Goal: Task Accomplishment & Management: Complete application form

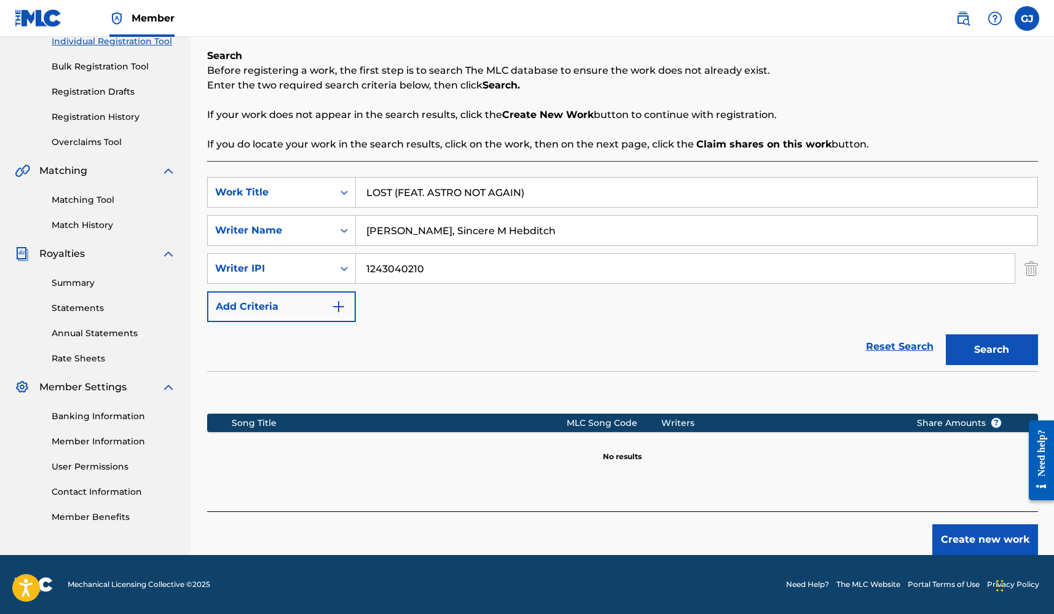
click at [975, 545] on button "Create new work" at bounding box center [985, 539] width 106 height 31
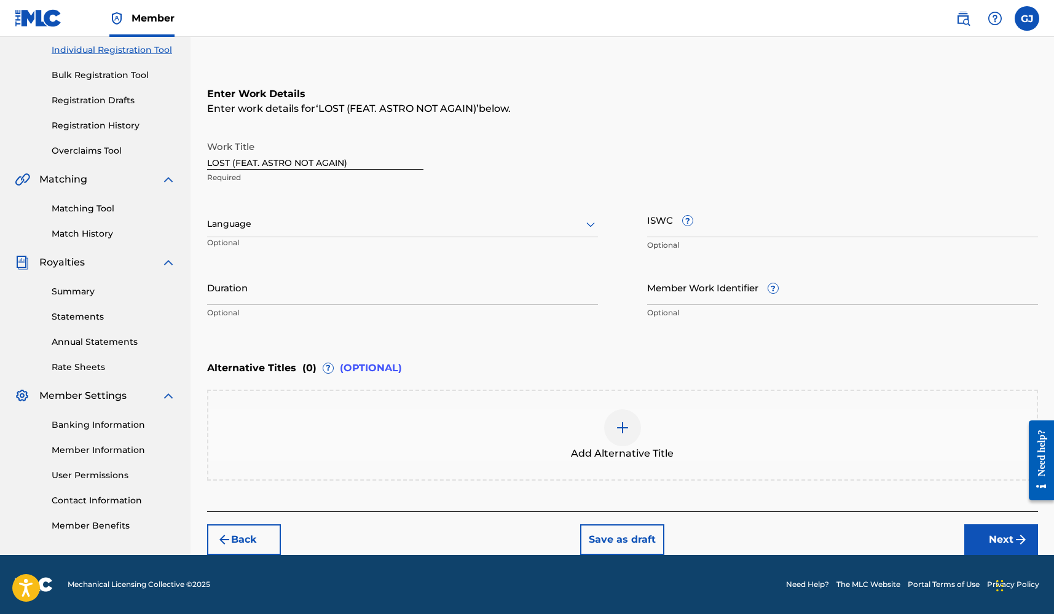
scroll to position [156, 0]
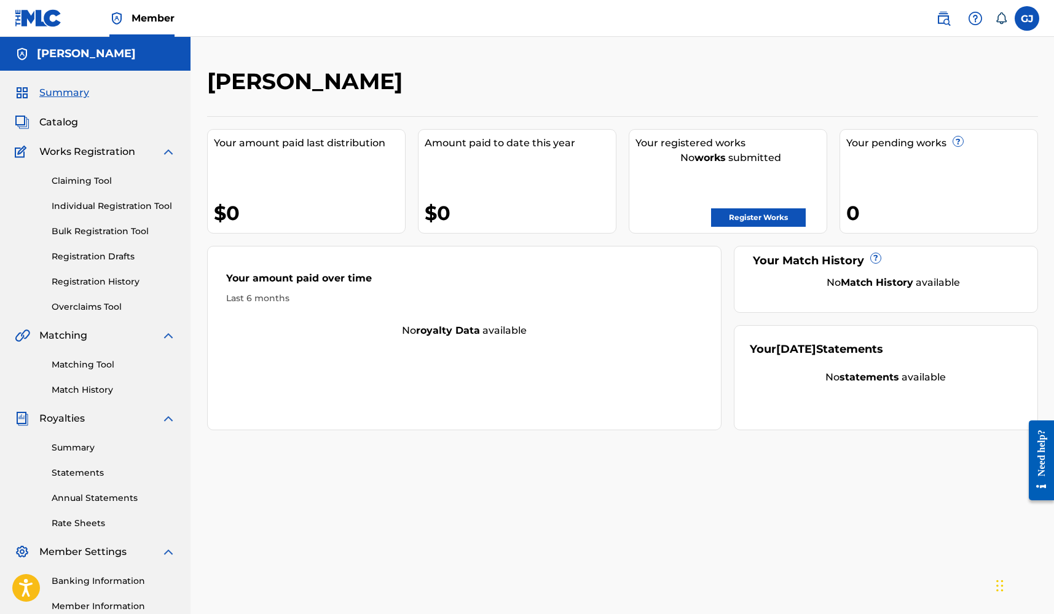
click at [762, 215] on link "Register Works" at bounding box center [758, 217] width 95 height 18
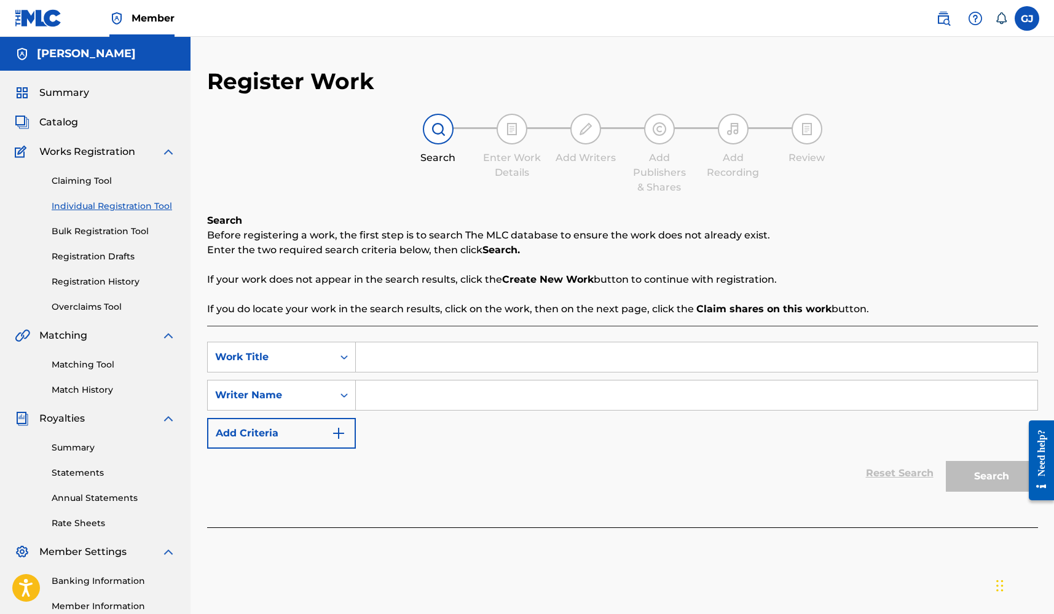
click at [585, 349] on input "Search Form" at bounding box center [697, 357] width 682 height 30
type input "Lost"
click at [473, 388] on input "Search Form" at bounding box center [697, 395] width 682 height 30
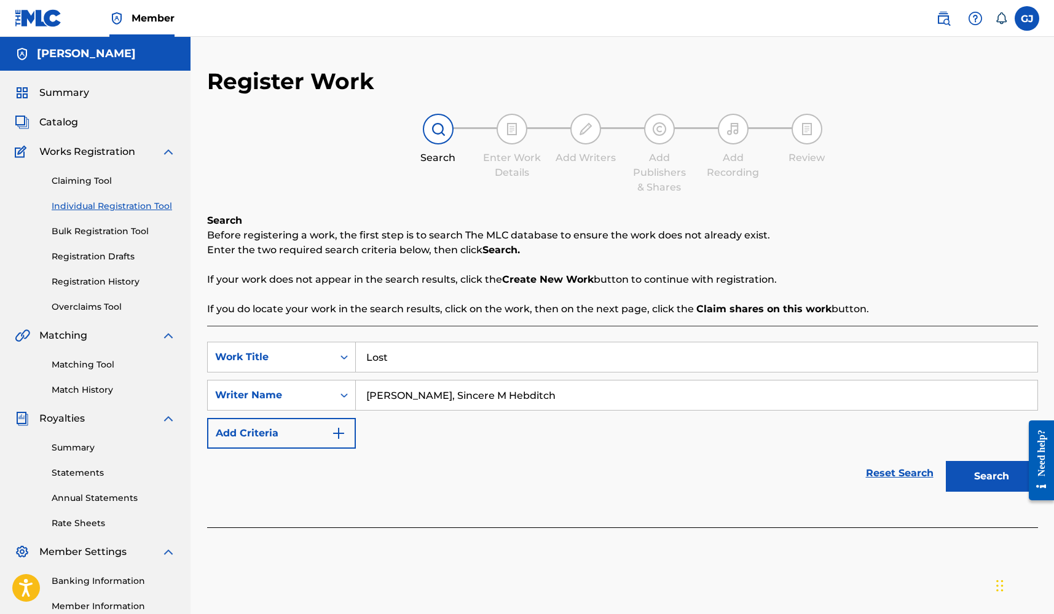
type input "[PERSON_NAME], Sincere M Hebditch"
click at [991, 476] on button "Search" at bounding box center [992, 476] width 92 height 31
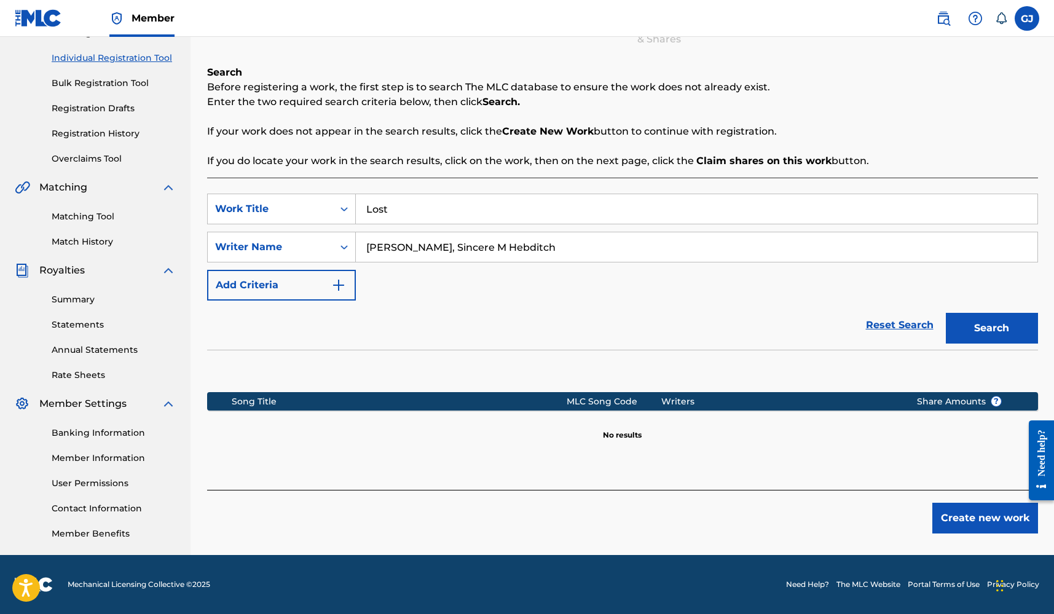
scroll to position [148, 0]
click at [968, 526] on button "Create new work" at bounding box center [985, 518] width 106 height 31
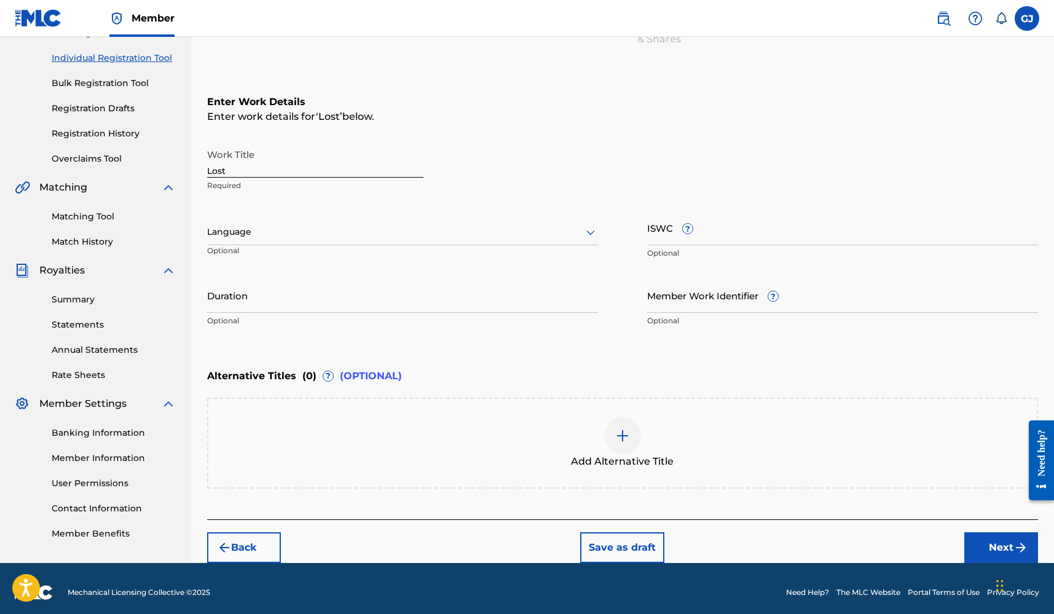
click at [270, 283] on input "Duration" at bounding box center [402, 295] width 391 height 35
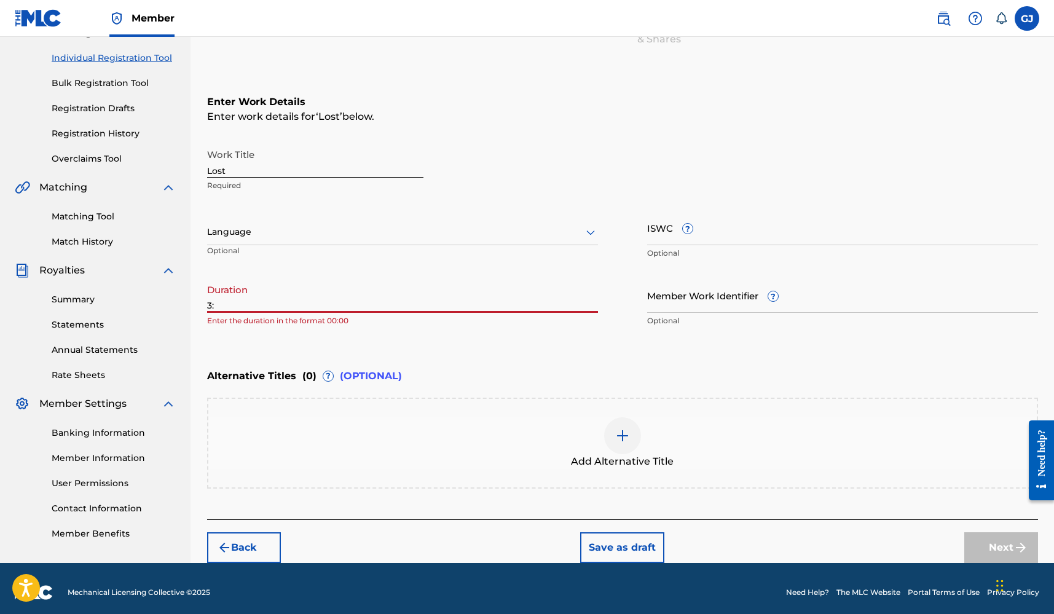
type input "3"
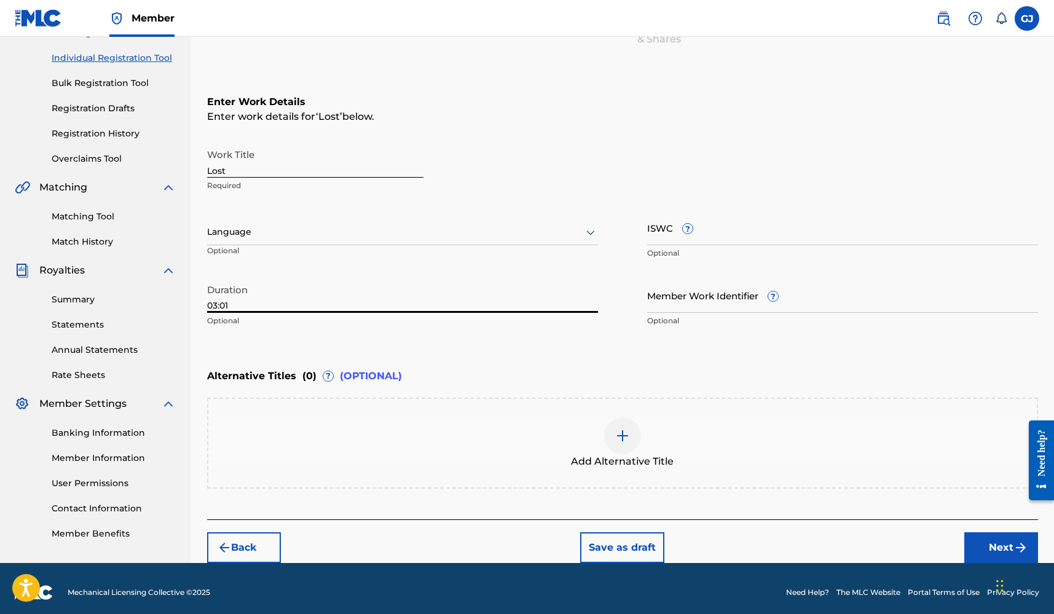
type input "03:01"
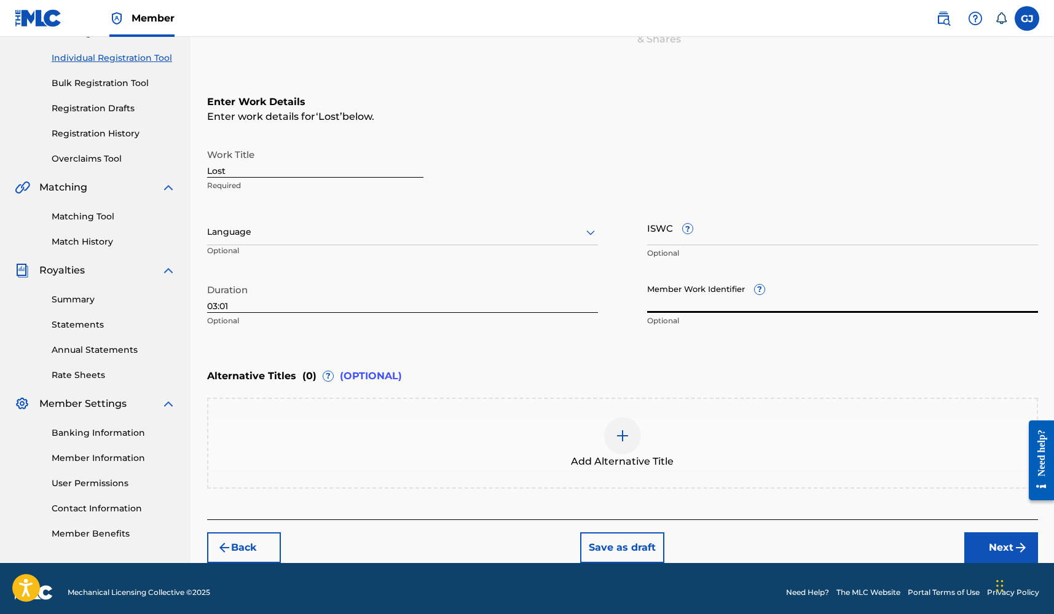
click at [677, 292] on input "Member Work Identifier ?" at bounding box center [842, 295] width 391 height 35
paste input "929429026"
type input "929429026"
click at [586, 333] on div "Duration 03:01 Optional" at bounding box center [402, 305] width 391 height 55
click at [620, 432] on img at bounding box center [622, 435] width 15 height 15
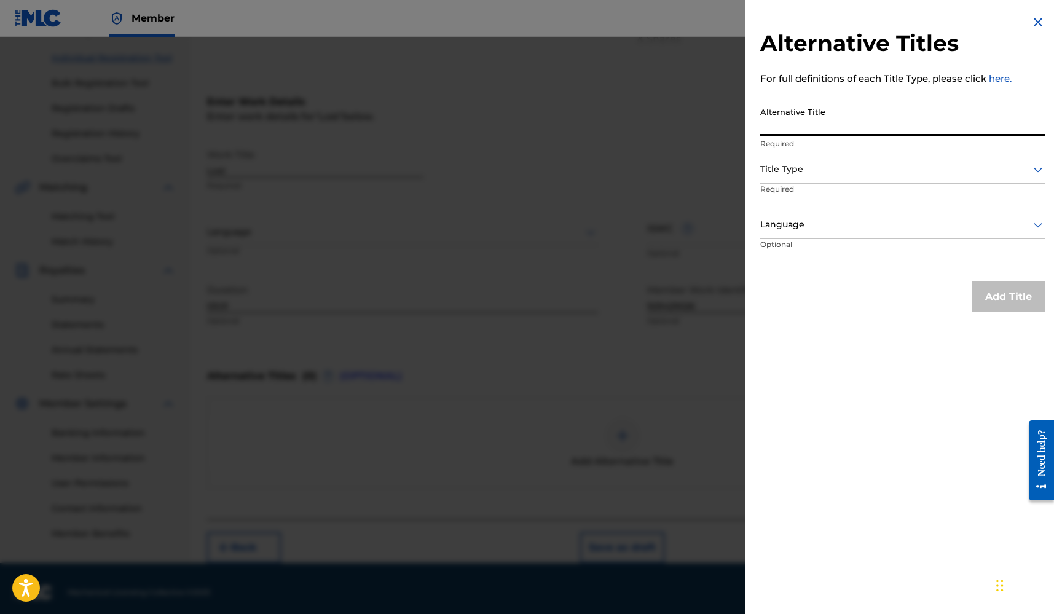
click at [857, 112] on input "Alternative Title" at bounding box center [902, 118] width 285 height 35
type input "Lost (feat. Astro Not Again)"
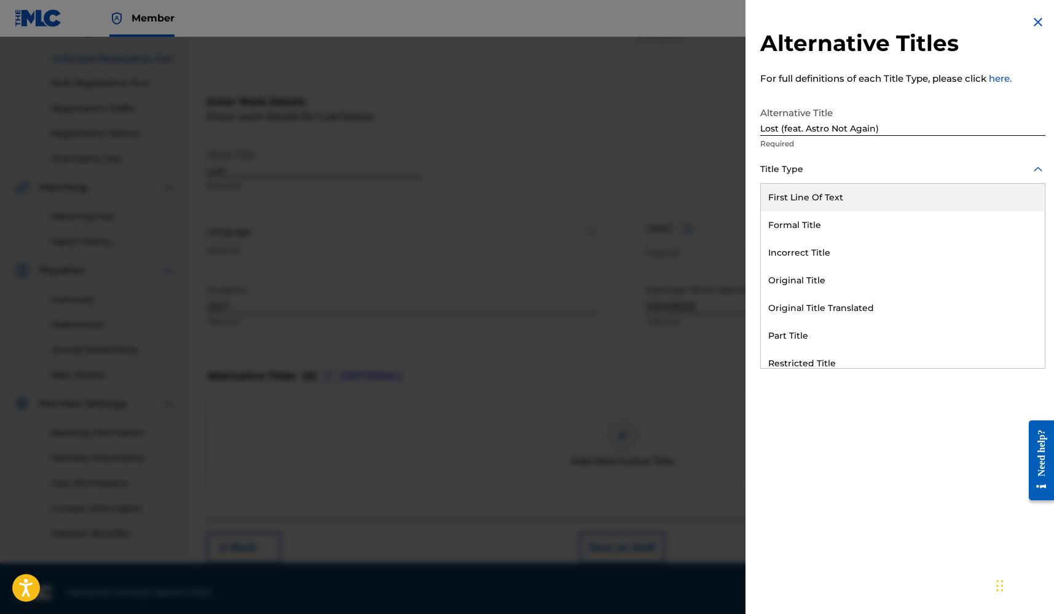
click at [805, 163] on div at bounding box center [902, 169] width 285 height 15
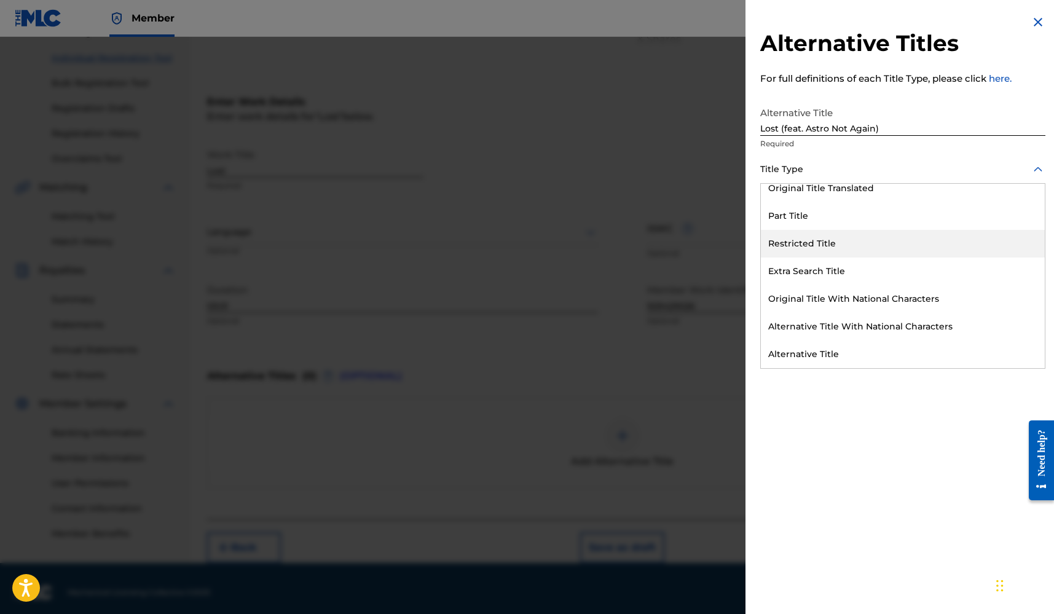
scroll to position [120, 0]
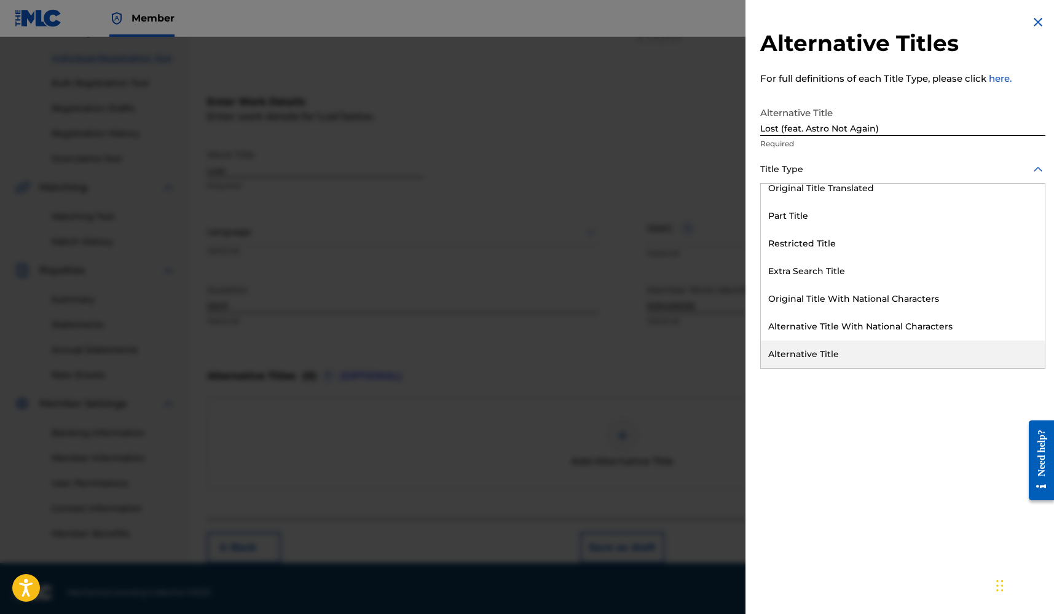
click at [856, 344] on div "Alternative Title" at bounding box center [903, 355] width 284 height 28
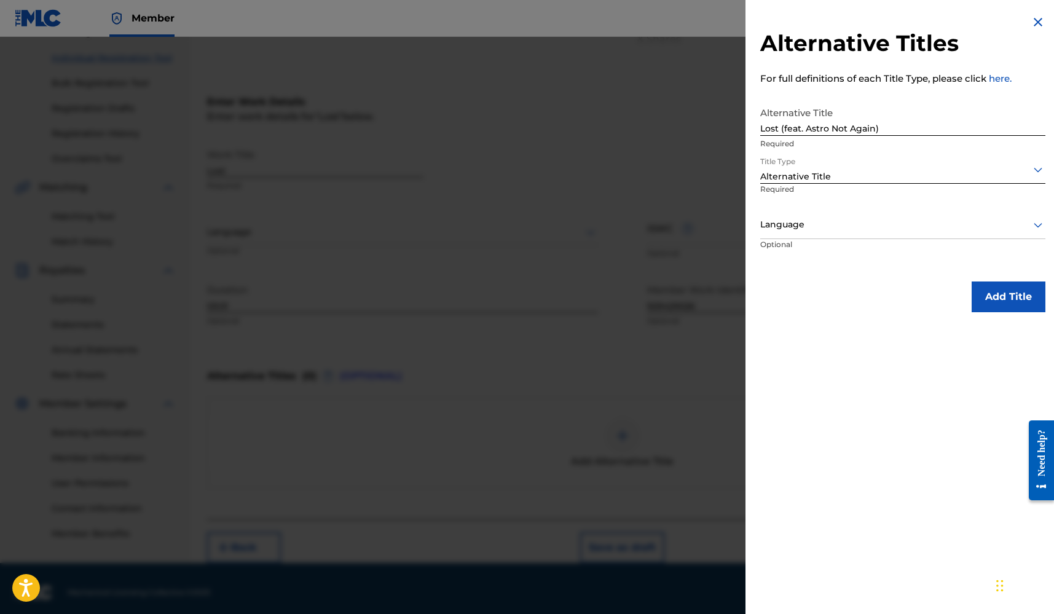
click at [915, 230] on div at bounding box center [902, 224] width 285 height 15
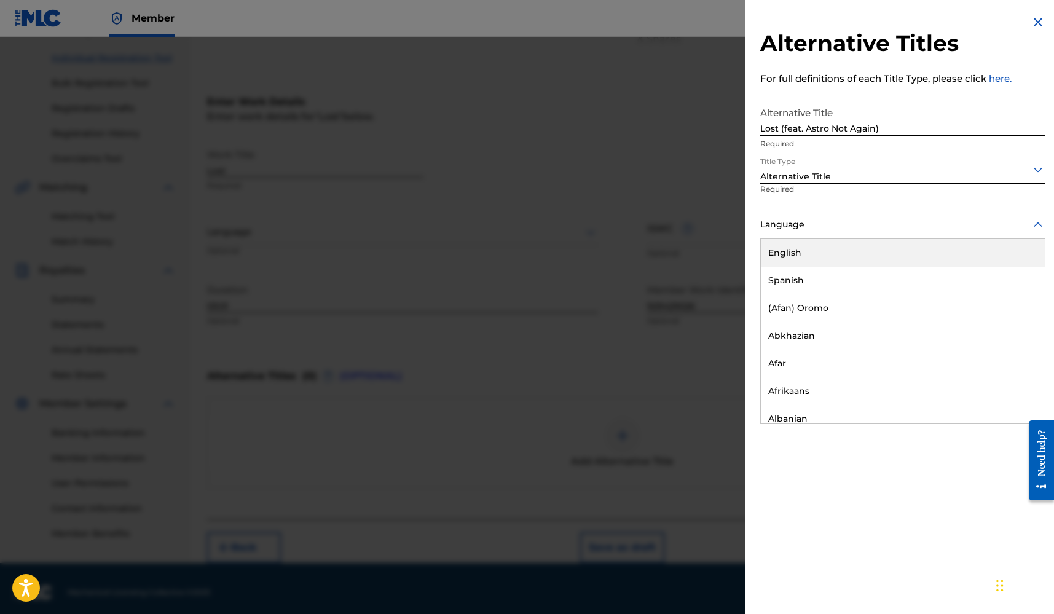
click at [899, 250] on div "English" at bounding box center [903, 253] width 284 height 28
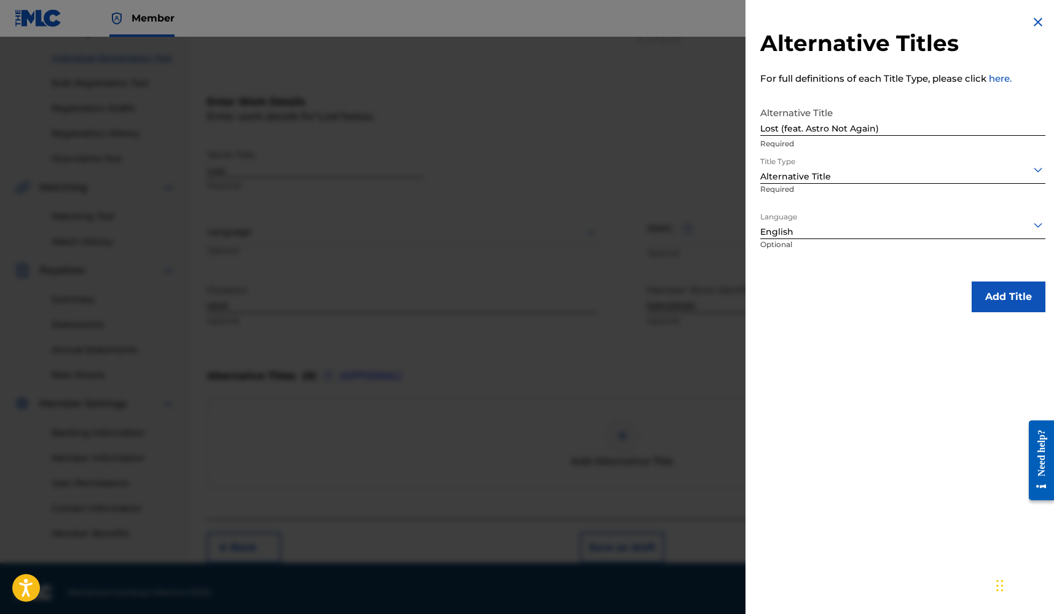
click at [996, 296] on button "Add Title" at bounding box center [1009, 297] width 74 height 31
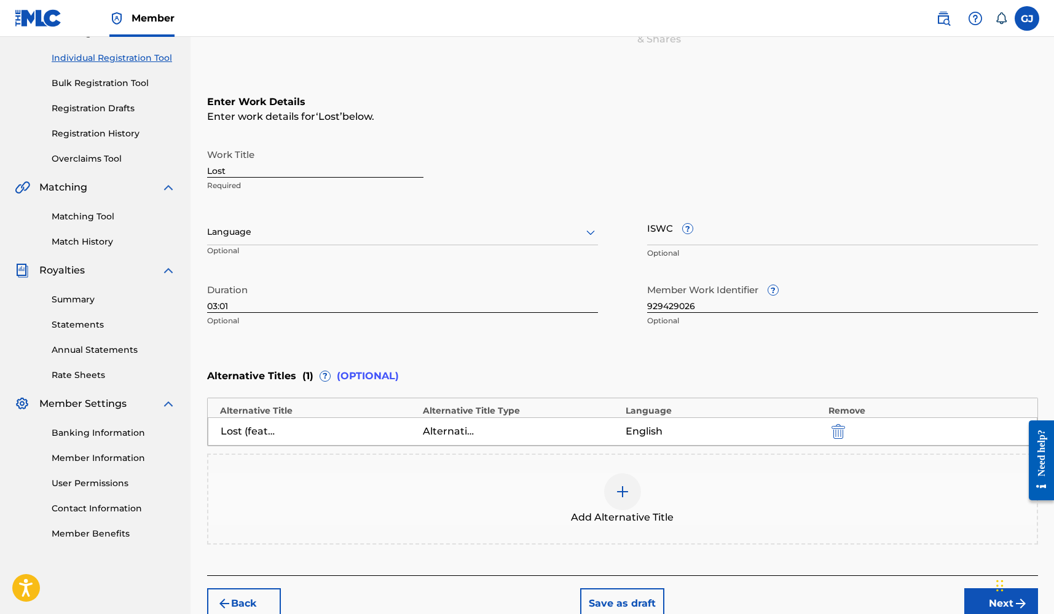
click at [384, 239] on div at bounding box center [402, 231] width 391 height 15
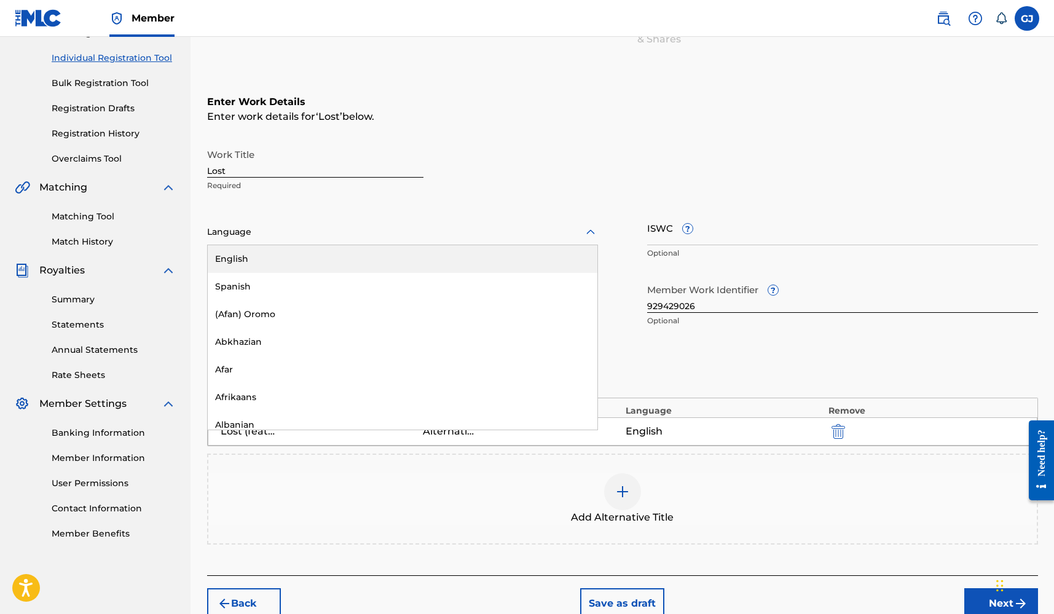
click at [374, 250] on div "English" at bounding box center [403, 259] width 390 height 28
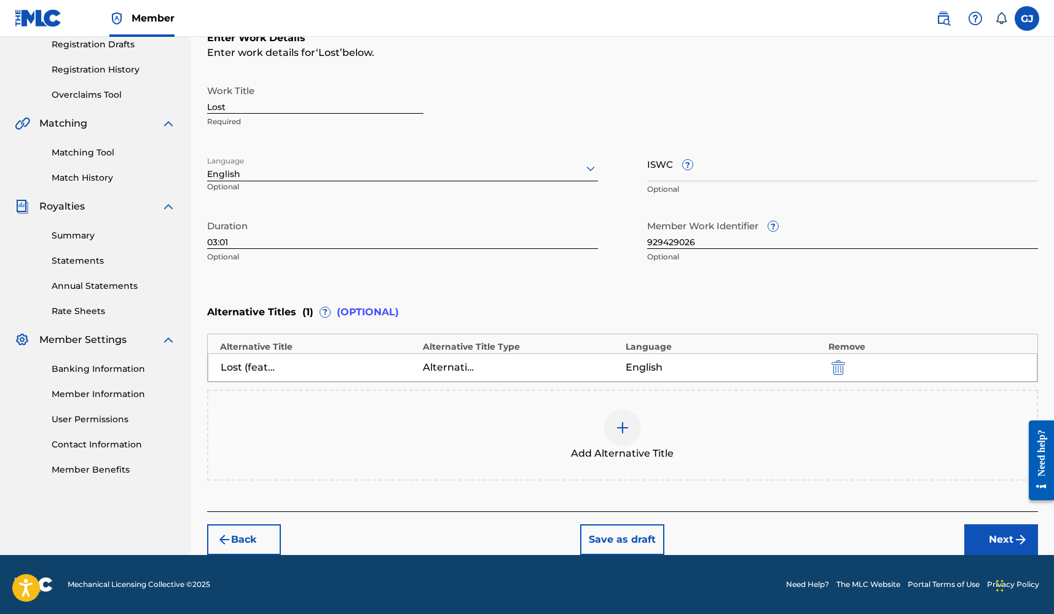
scroll to position [211, 0]
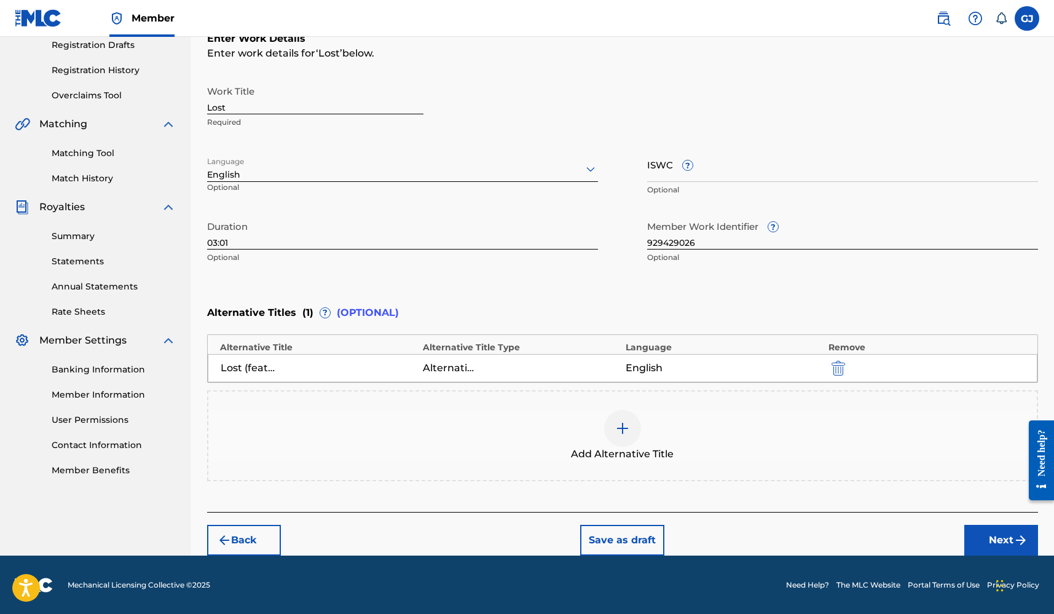
type input "ds"
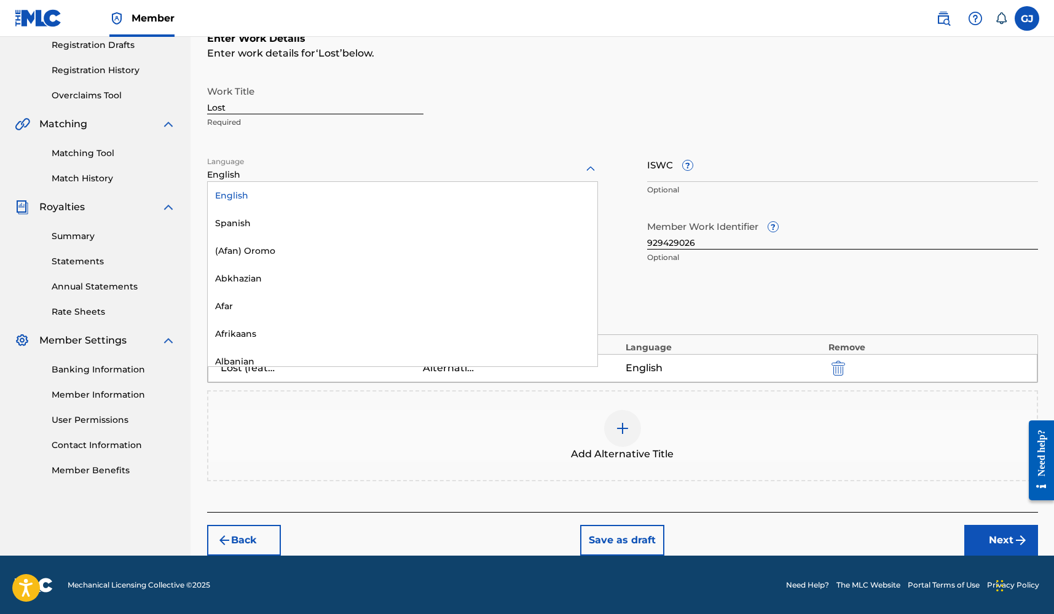
click at [337, 196] on div "English" at bounding box center [403, 196] width 390 height 28
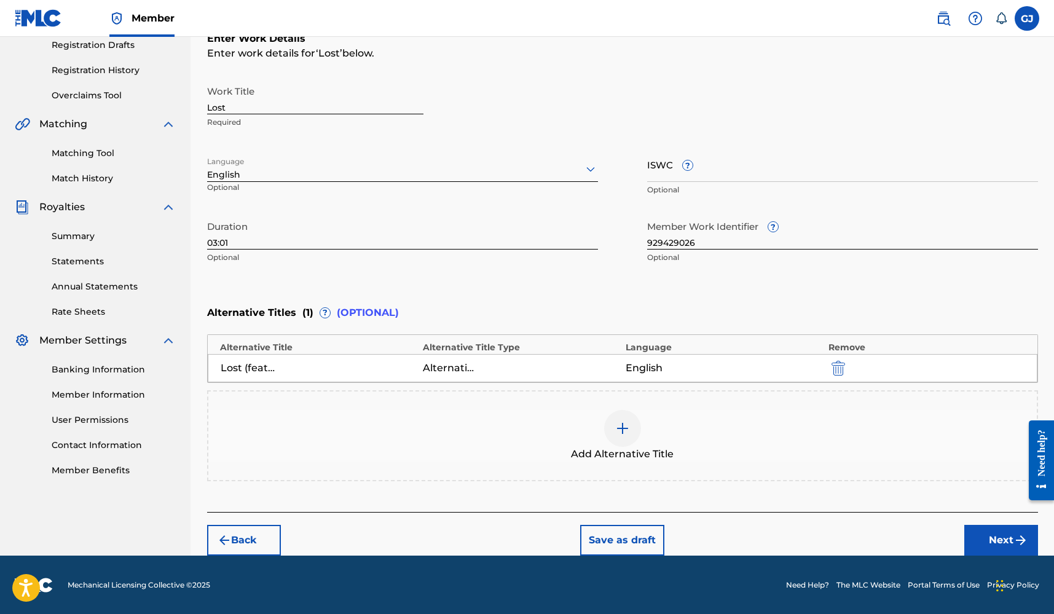
click at [1004, 538] on button "Next" at bounding box center [1001, 540] width 74 height 31
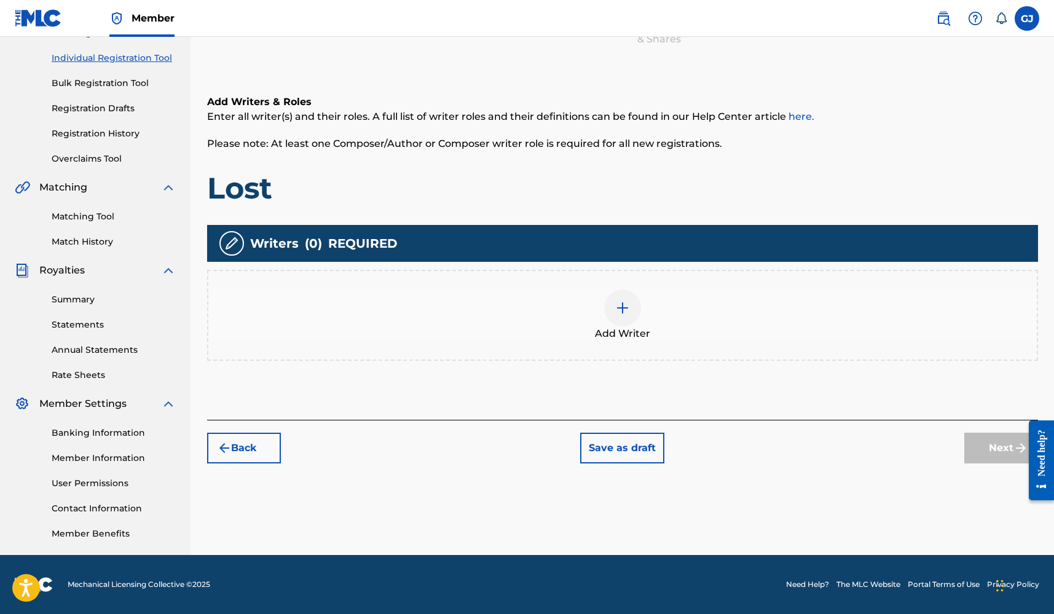
scroll to position [148, 0]
click at [620, 311] on img at bounding box center [622, 308] width 15 height 15
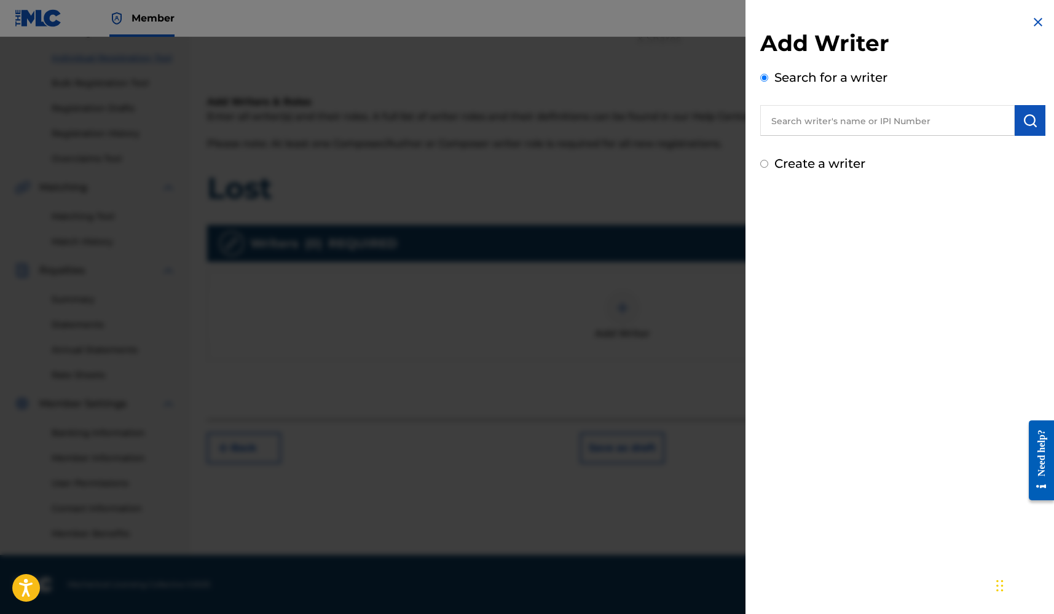
click at [851, 125] on input "text" at bounding box center [887, 120] width 254 height 31
click at [902, 119] on input "text" at bounding box center [887, 120] width 254 height 31
paste input "#1243040210"
click at [1027, 119] on img "submit" at bounding box center [1030, 120] width 15 height 15
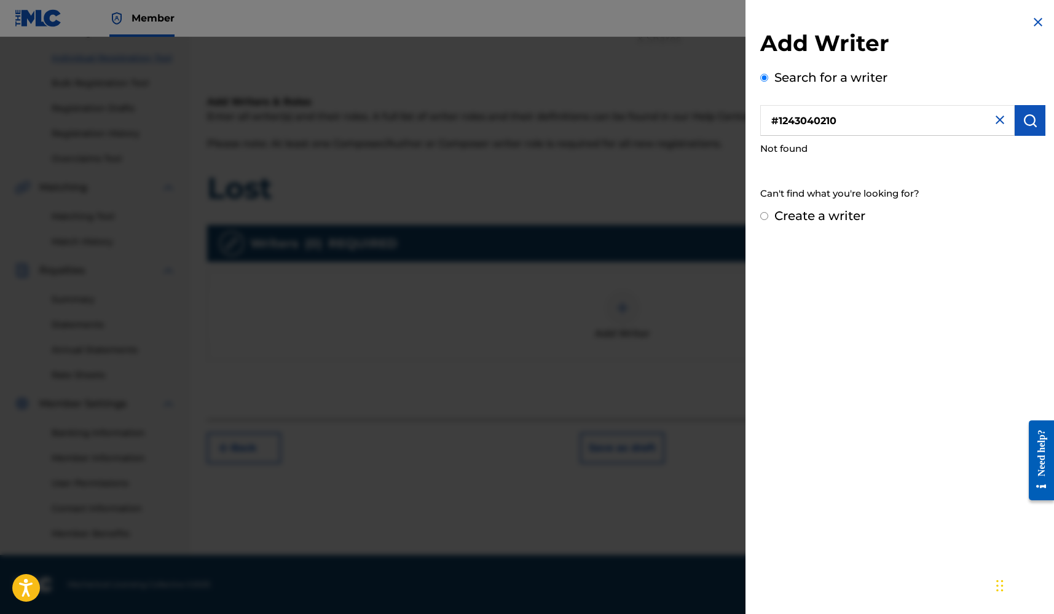
click at [777, 122] on input "#1243040210" at bounding box center [887, 120] width 254 height 31
type input "1243040210"
click at [1025, 125] on img "submit" at bounding box center [1030, 120] width 15 height 15
click at [993, 119] on img at bounding box center [1000, 119] width 15 height 15
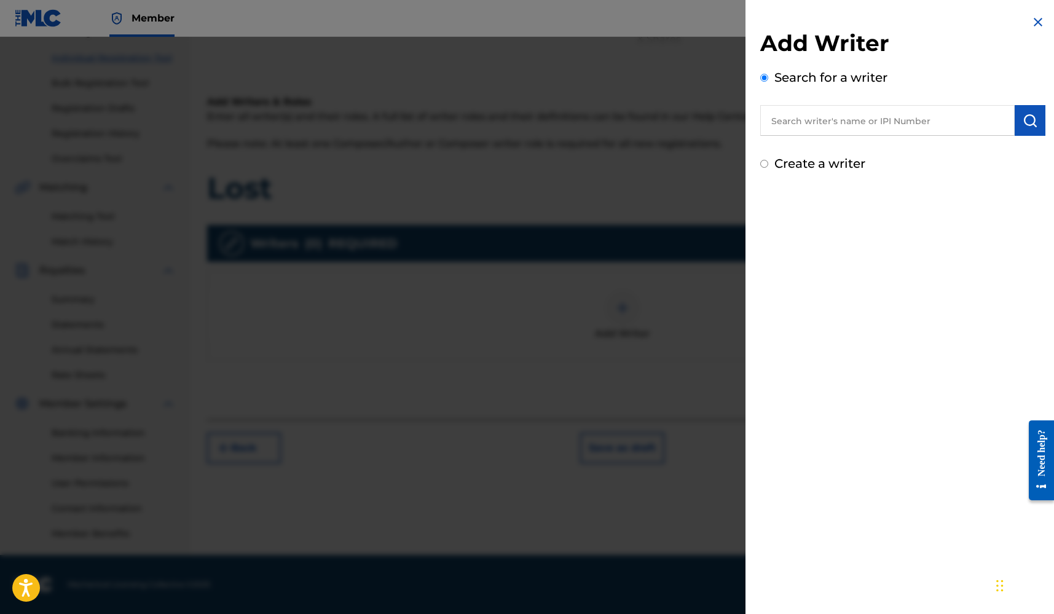
click at [895, 99] on div "Search for a writer" at bounding box center [902, 102] width 285 height 68
click at [889, 115] on input "text" at bounding box center [887, 120] width 254 height 31
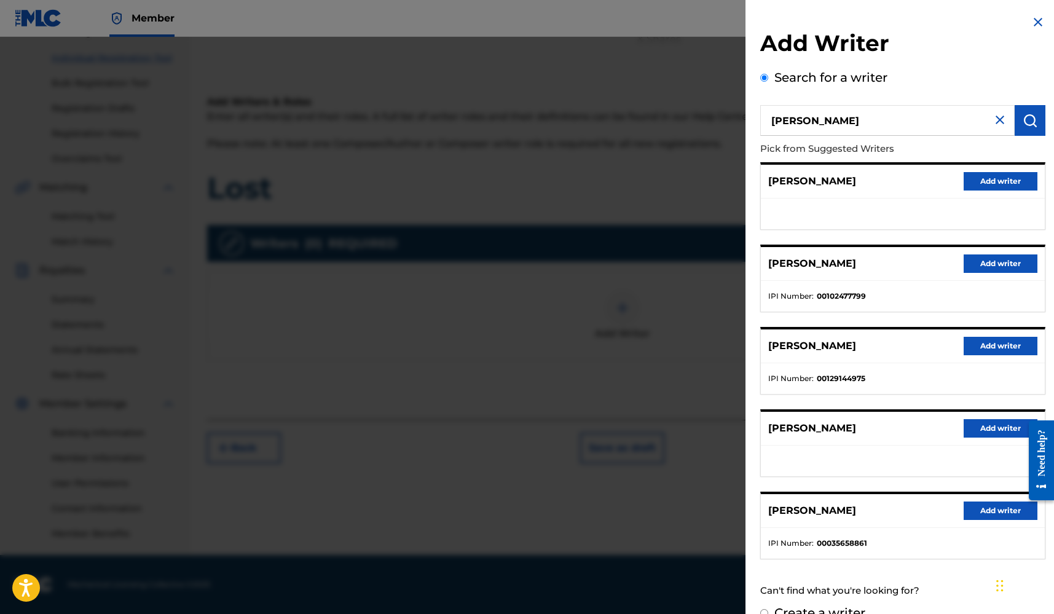
click at [803, 121] on input "[PERSON_NAME]" at bounding box center [887, 120] width 254 height 31
type input "Gavin W Joyce"
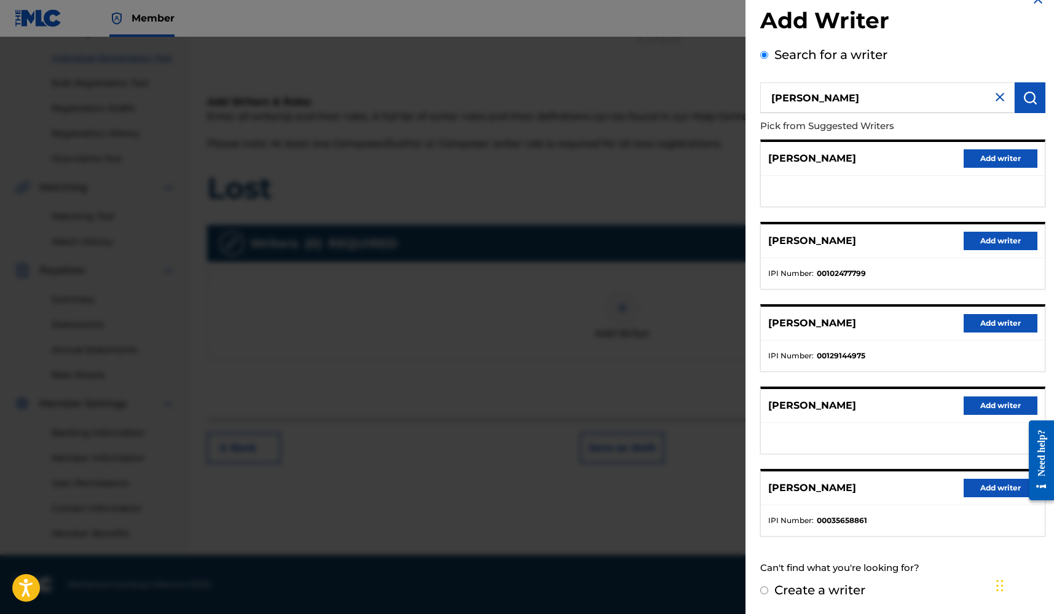
scroll to position [22, 0]
click at [775, 591] on label "Create a writer" at bounding box center [819, 590] width 91 height 15
radio input "true"
click at [768, 591] on input "Create a writer" at bounding box center [764, 591] width 8 height 8
radio input "false"
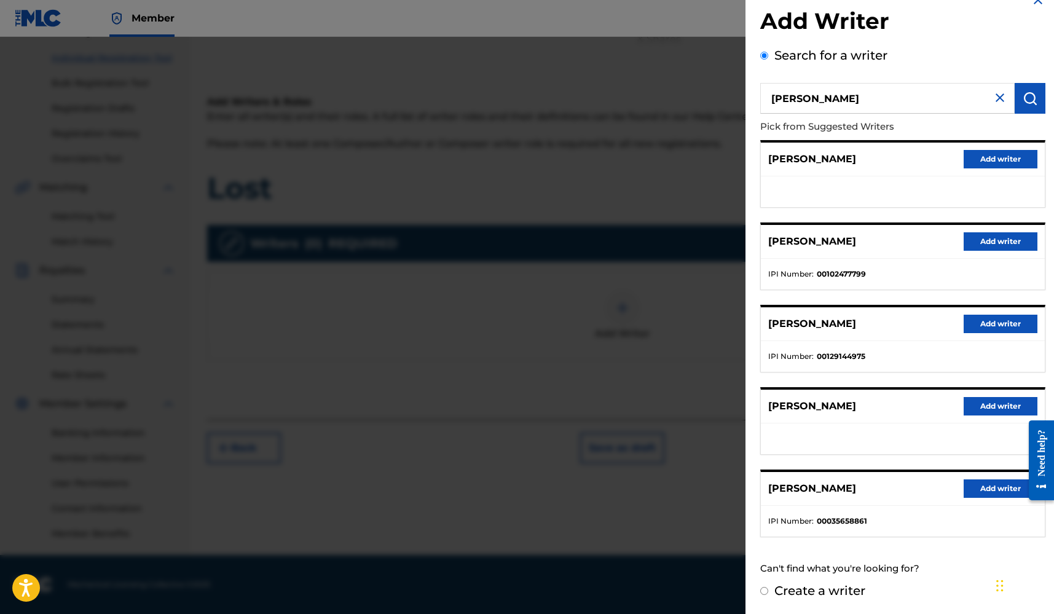
radio input "true"
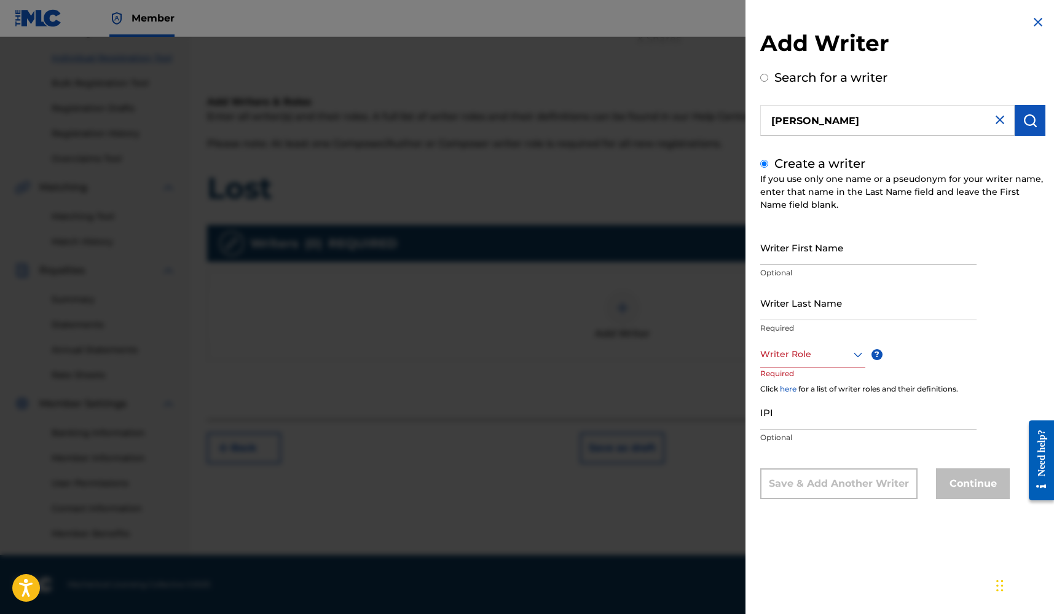
click at [856, 247] on input "Writer First Name" at bounding box center [868, 247] width 216 height 35
type input "[PERSON_NAME]"
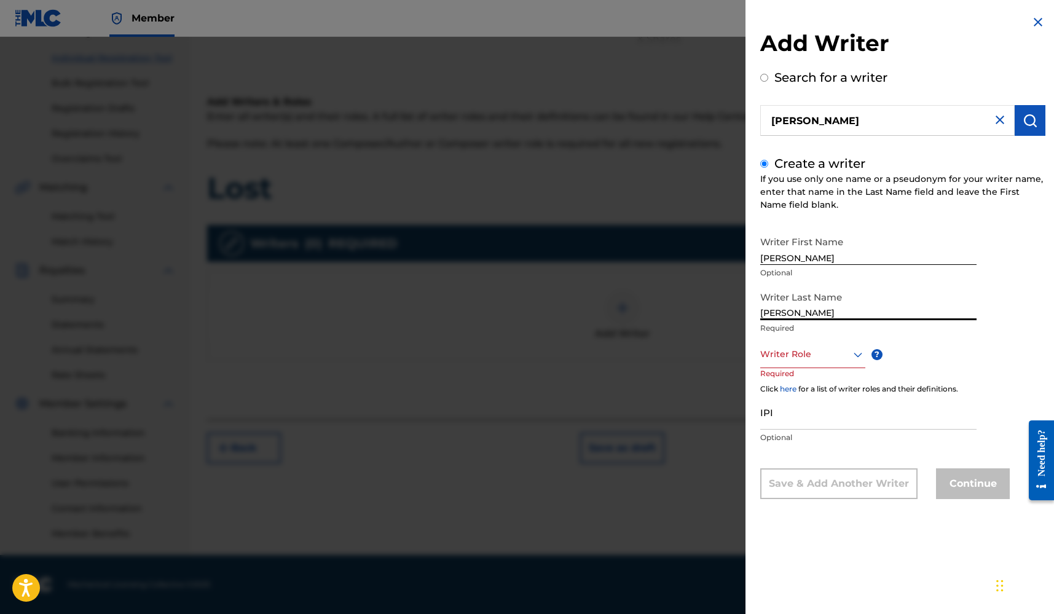
type input "[PERSON_NAME]"
click at [828, 362] on div "Writer Role" at bounding box center [812, 355] width 105 height 28
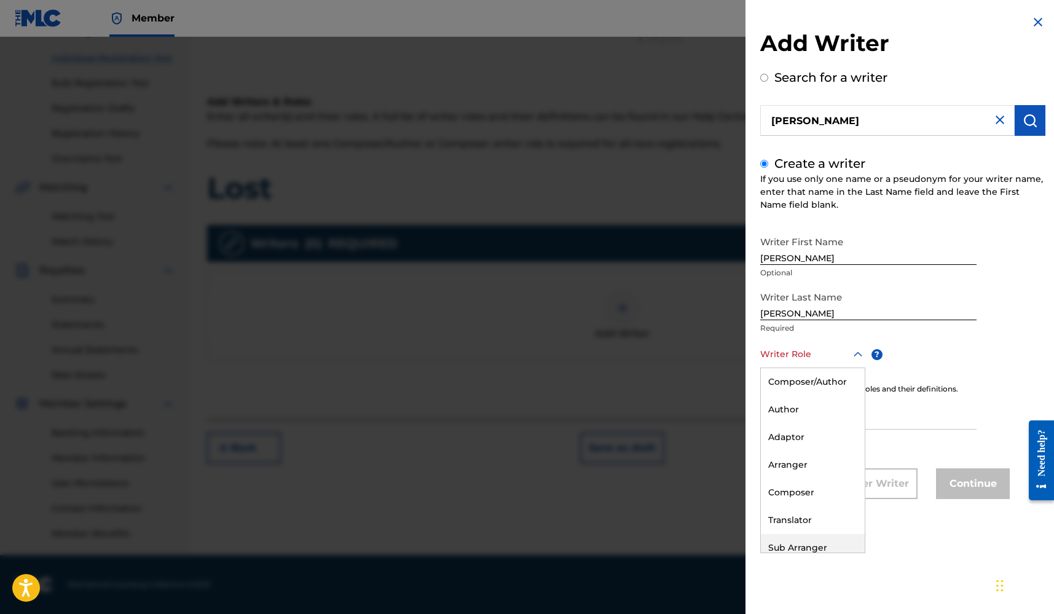
click at [953, 341] on div "Writer First Name Gavin Optional Writer Last Name Joyce Required Sub Arranger, …" at bounding box center [902, 364] width 285 height 269
click at [829, 362] on div "Writer Role" at bounding box center [812, 355] width 105 height 28
click at [826, 383] on div "Composer/Author" at bounding box center [813, 382] width 104 height 28
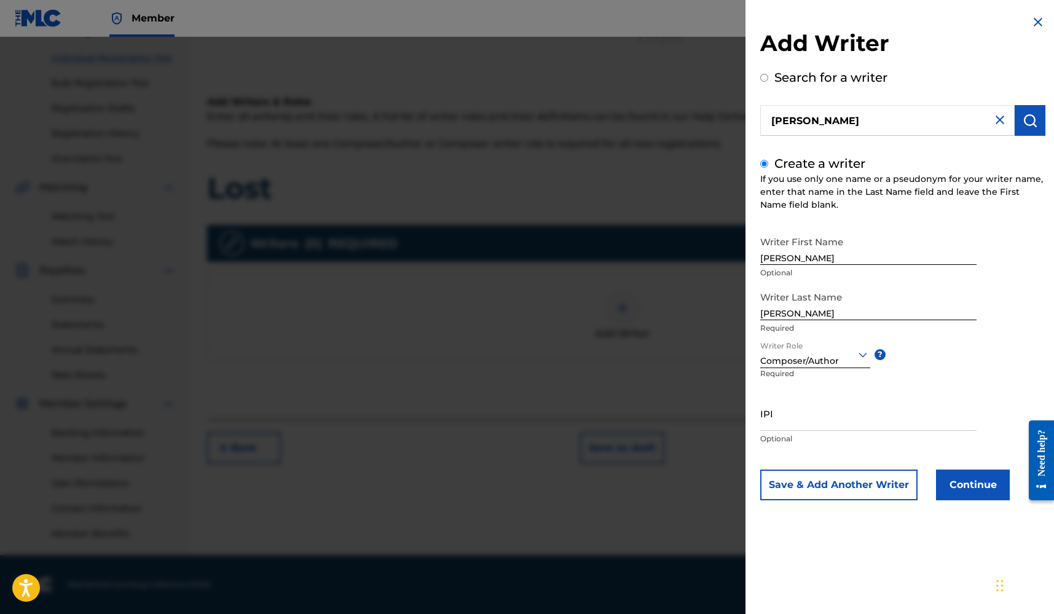
click at [798, 417] on input "IPI" at bounding box center [868, 413] width 216 height 35
paste input "1243040210"
type input "1243040210"
click at [850, 388] on div "Writer Role Composer/Author ? Required" at bounding box center [824, 368] width 129 height 55
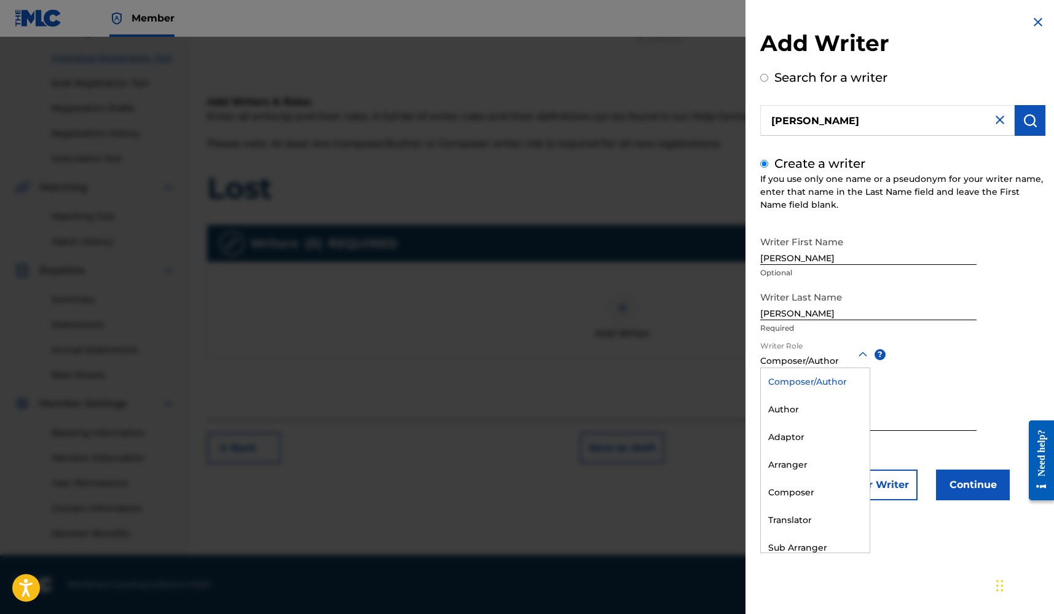
click at [843, 357] on div at bounding box center [815, 354] width 110 height 15
click at [794, 491] on div "Composer" at bounding box center [815, 493] width 109 height 28
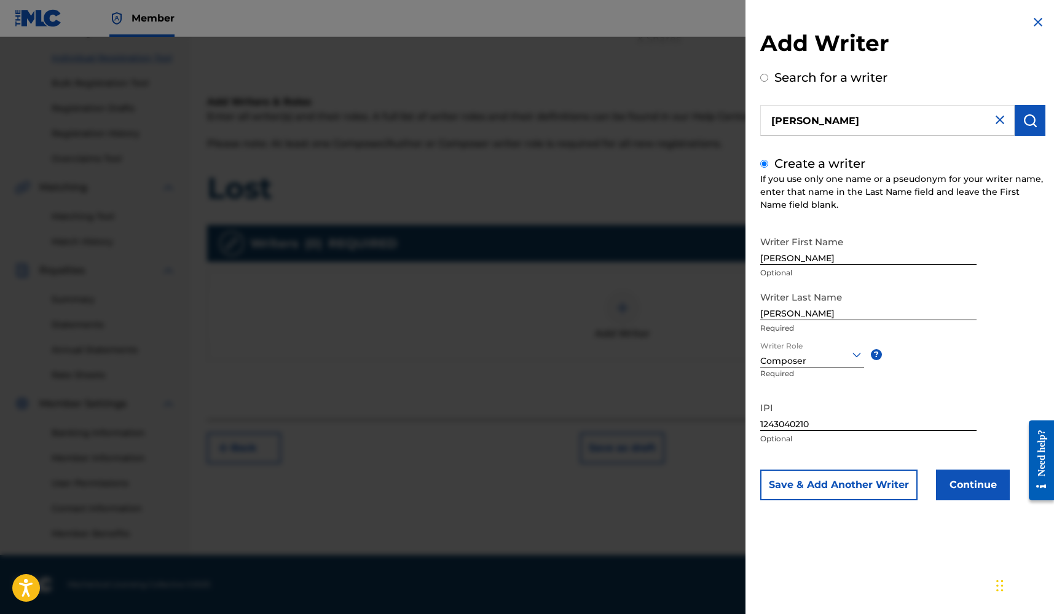
click at [970, 487] on button "Continue" at bounding box center [973, 485] width 74 height 31
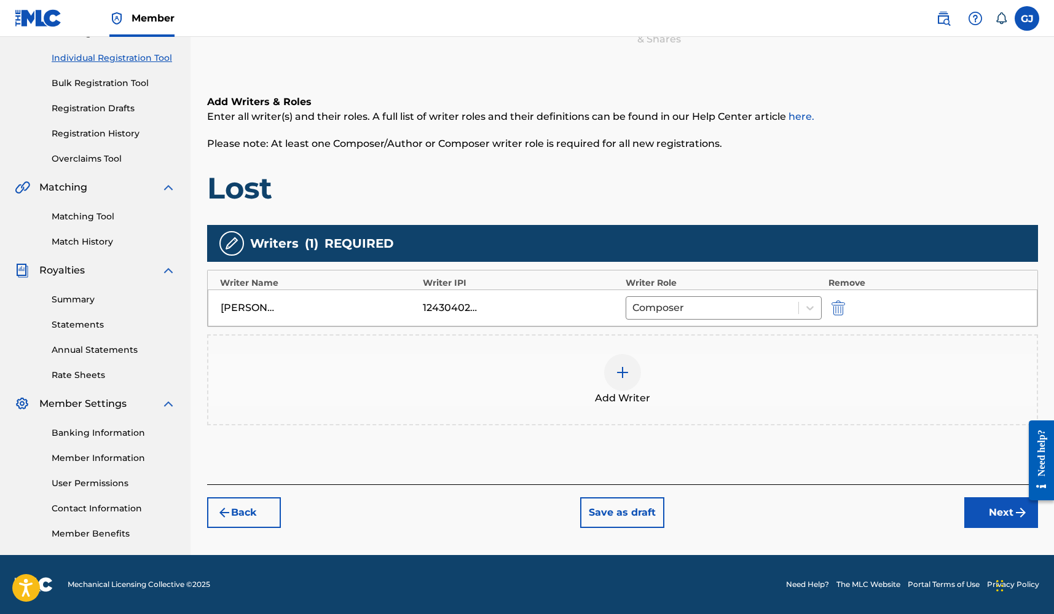
click at [628, 373] on img at bounding box center [622, 372] width 15 height 15
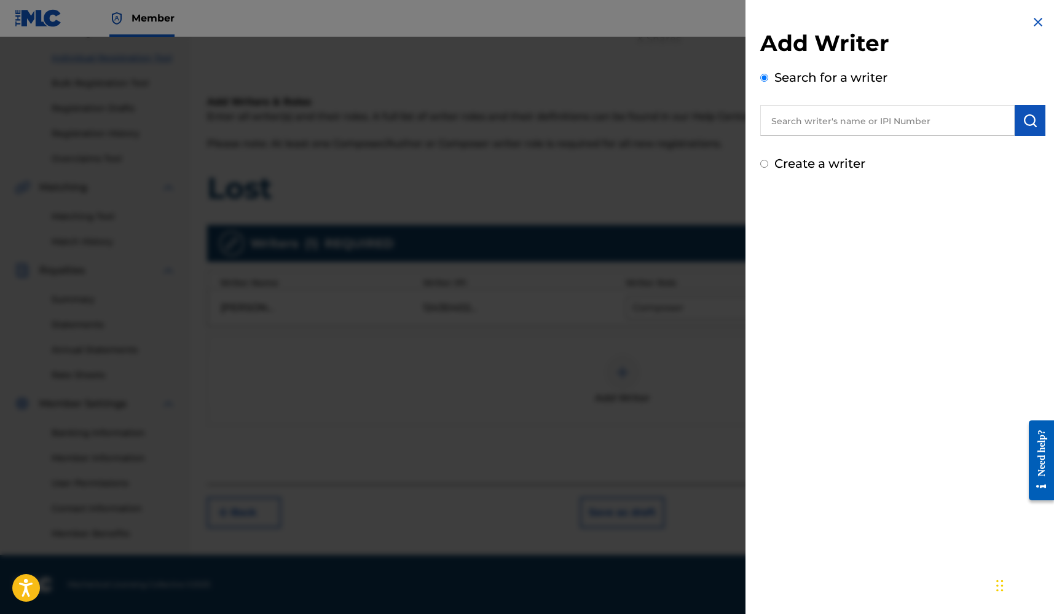
click at [794, 160] on label "Create a writer" at bounding box center [819, 163] width 91 height 15
radio input "true"
click at [768, 160] on input "Create a writer" at bounding box center [764, 164] width 8 height 8
radio input "false"
radio input "true"
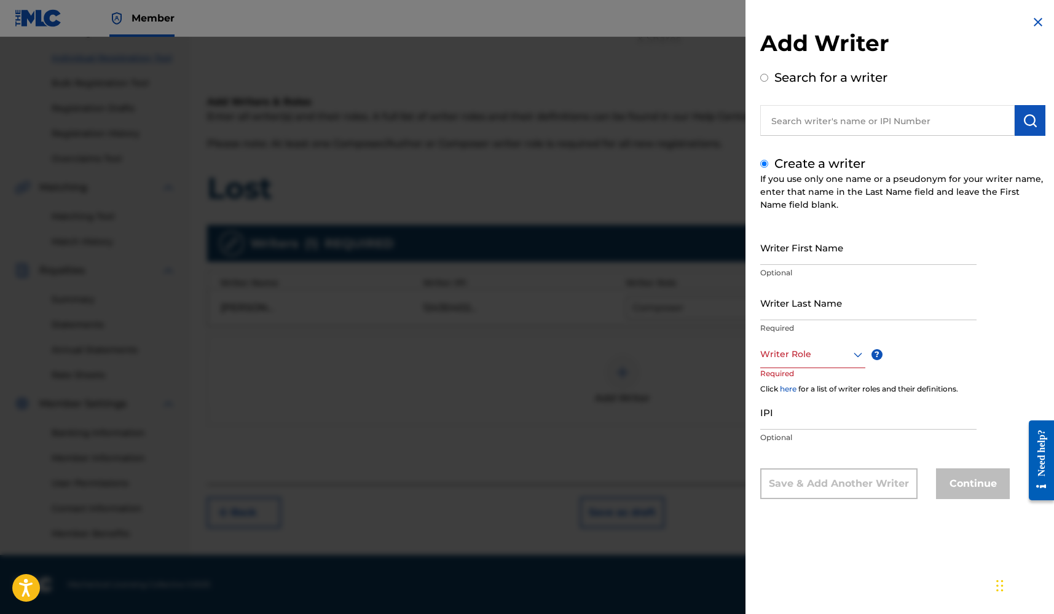
click at [802, 254] on input "Writer First Name" at bounding box center [868, 247] width 216 height 35
type input "Sincere"
type input "Hebditch"
click at [838, 367] on div "Writer Role" at bounding box center [812, 355] width 105 height 28
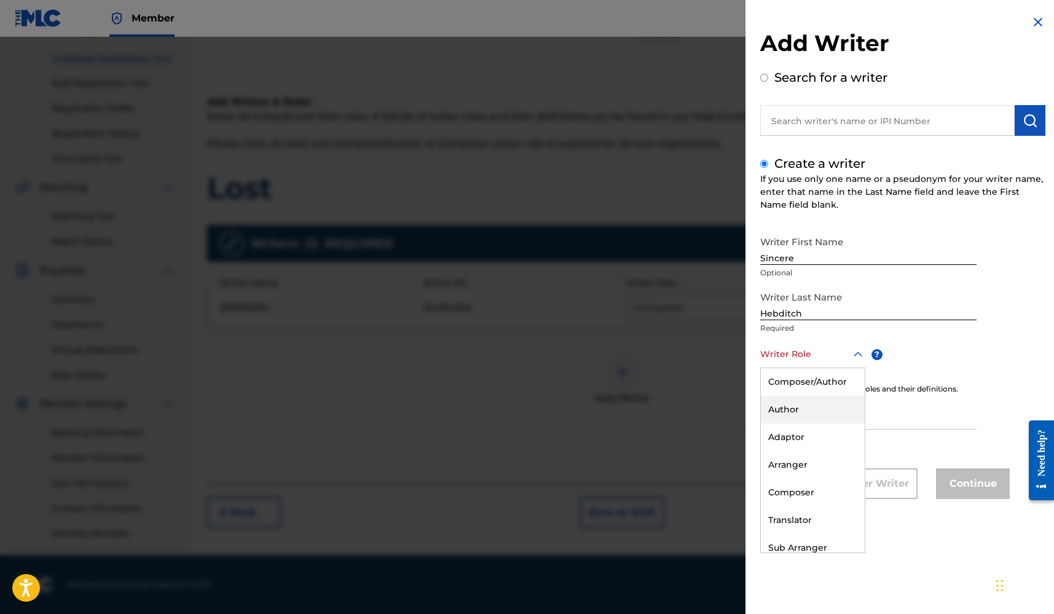
click at [794, 412] on div "Author" at bounding box center [813, 410] width 104 height 28
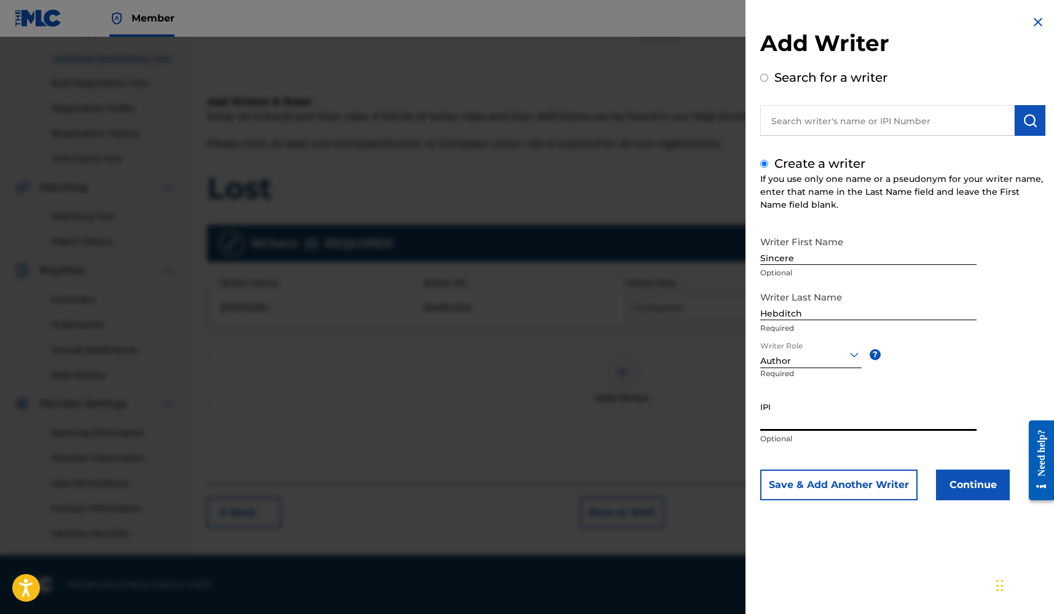
click at [786, 421] on input "IPI" at bounding box center [868, 413] width 216 height 35
paste input "1243041896"
type input "1243041896"
click at [960, 478] on button "Continue" at bounding box center [973, 485] width 74 height 31
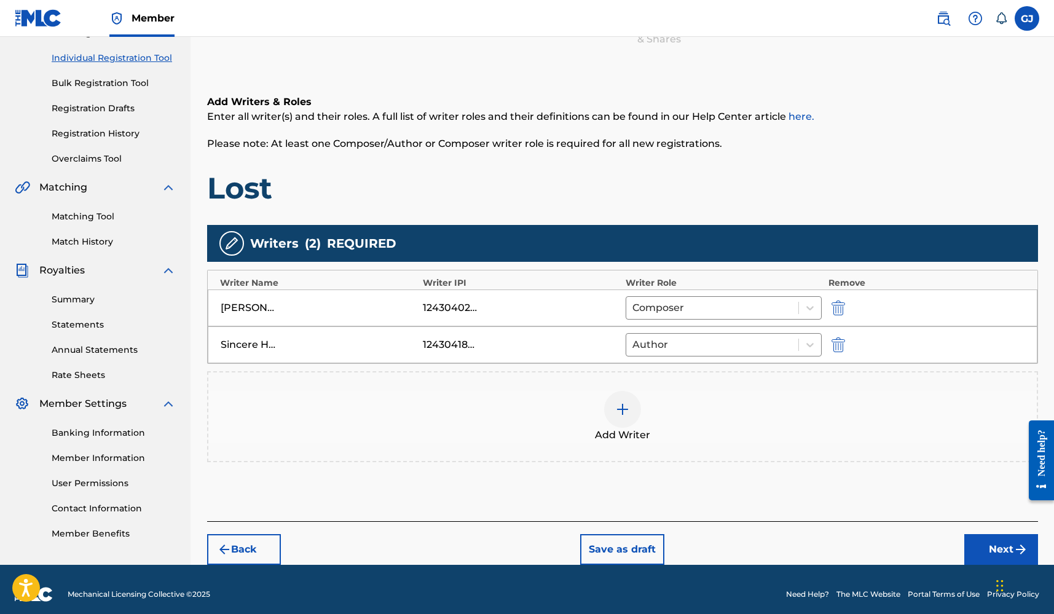
click at [1001, 550] on button "Next" at bounding box center [1001, 549] width 74 height 31
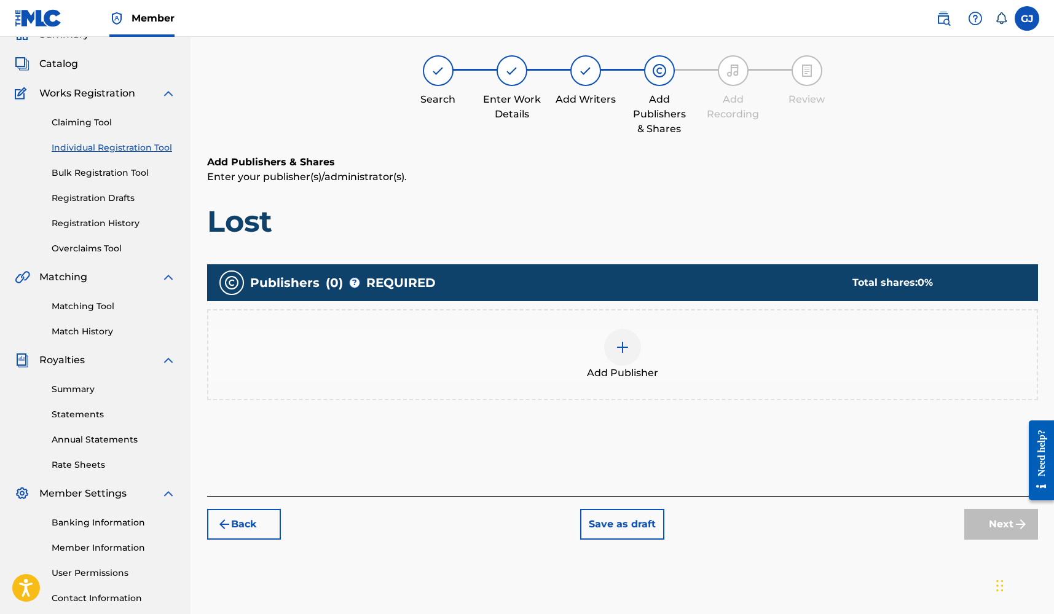
scroll to position [55, 0]
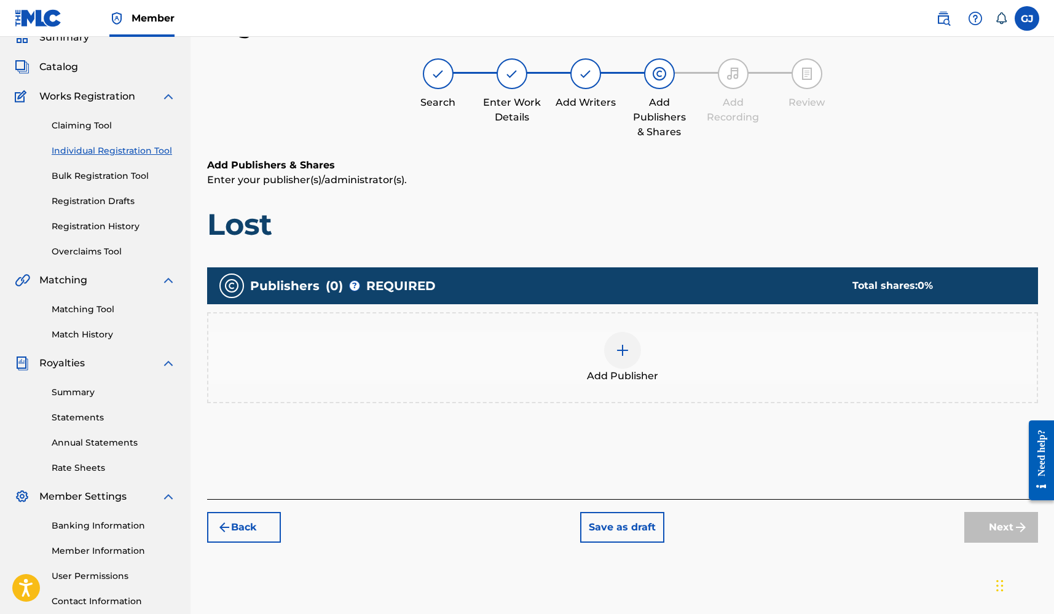
click at [620, 357] on img at bounding box center [622, 350] width 15 height 15
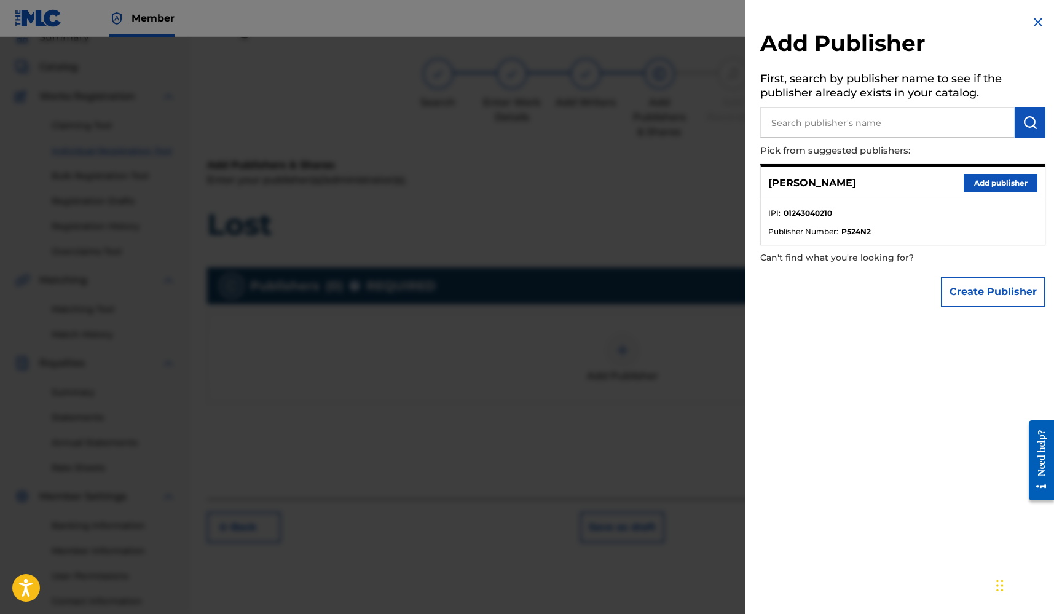
click at [617, 362] on div at bounding box center [527, 344] width 1054 height 614
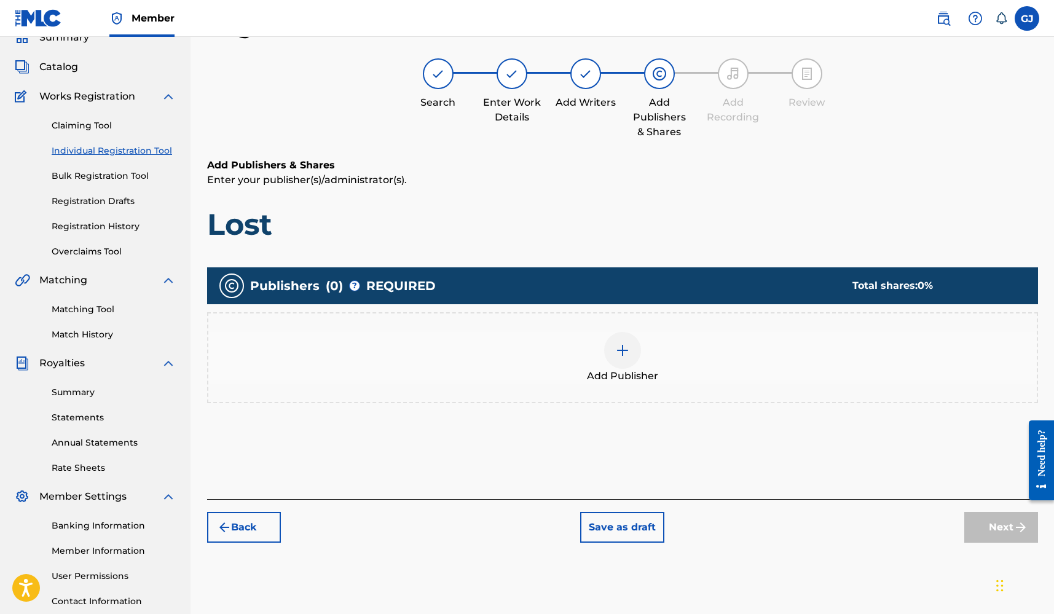
click at [637, 375] on span "Add Publisher" at bounding box center [622, 376] width 71 height 15
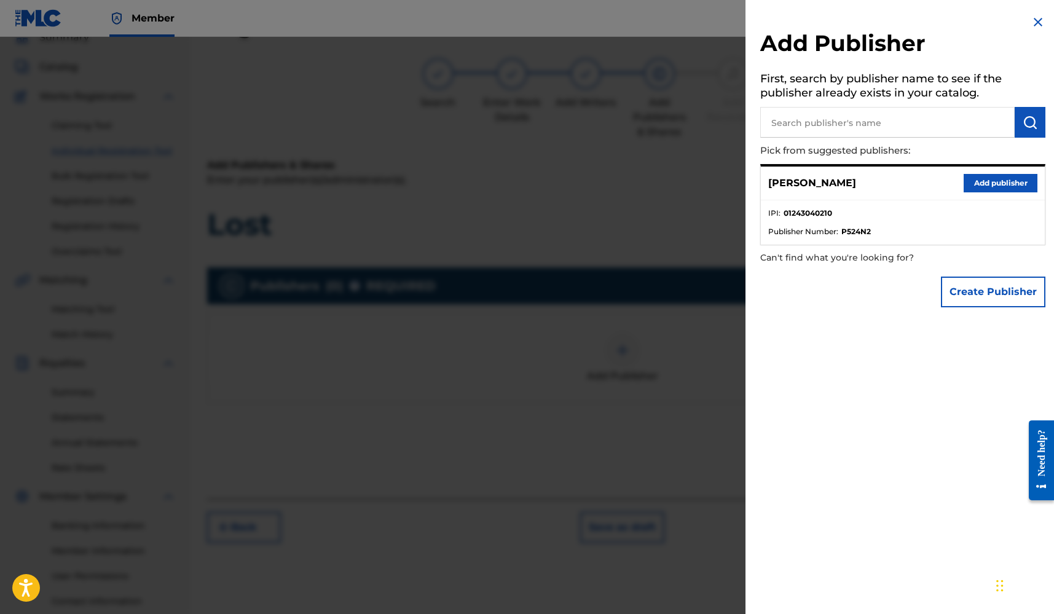
click at [989, 184] on button "Add publisher" at bounding box center [1001, 183] width 74 height 18
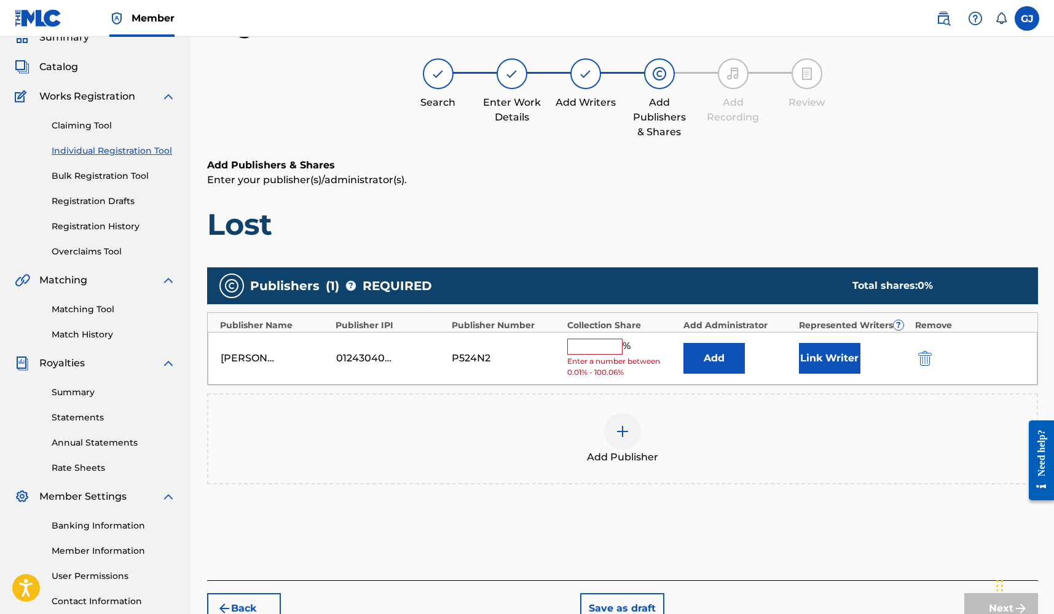
click at [924, 358] on img "submit" at bounding box center [925, 358] width 14 height 15
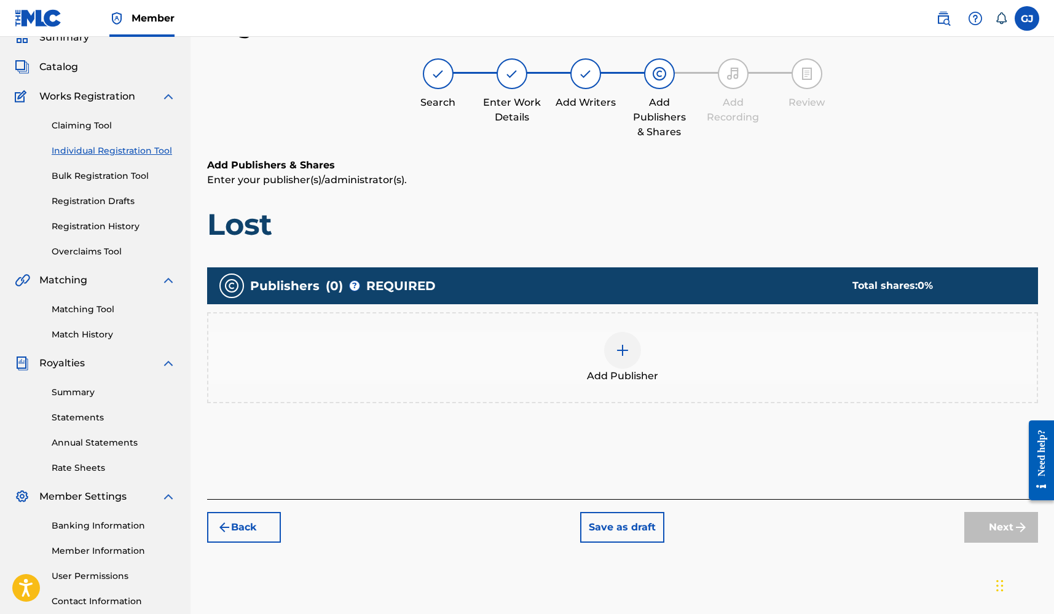
click at [628, 361] on div at bounding box center [622, 350] width 37 height 37
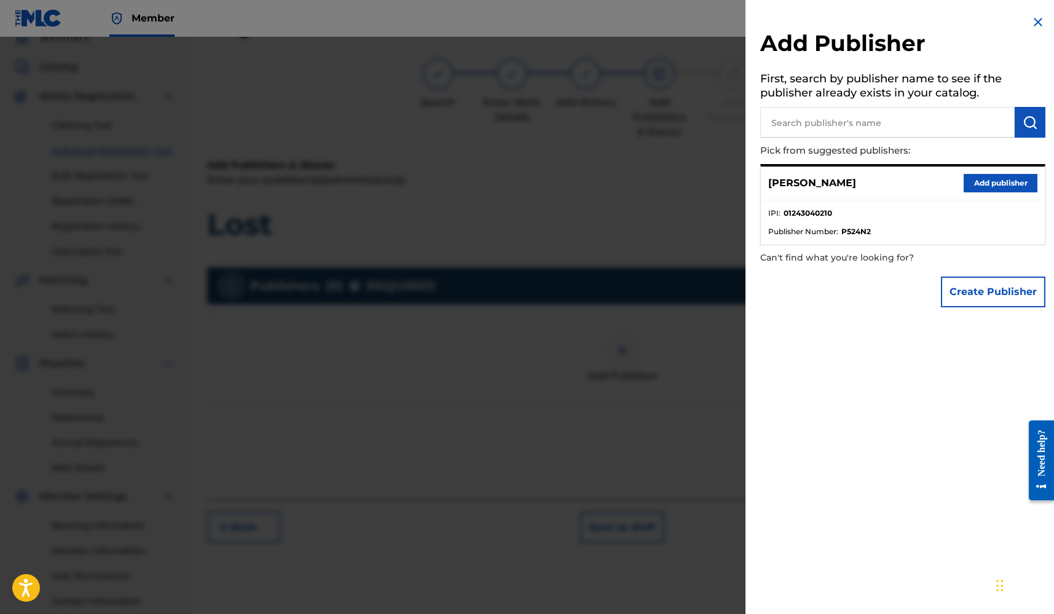
click at [993, 184] on button "Add publisher" at bounding box center [1001, 183] width 74 height 18
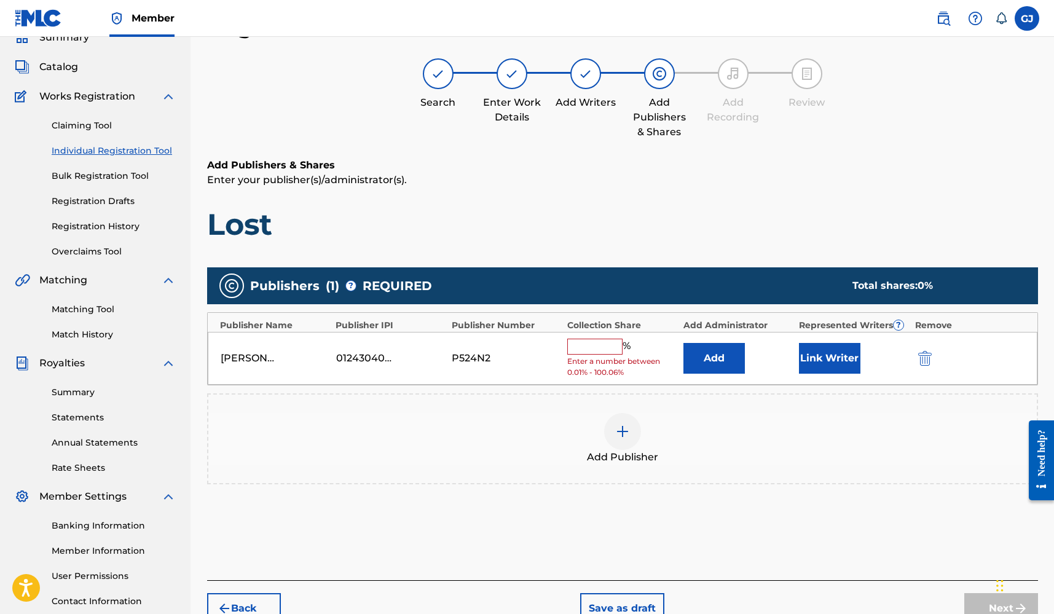
click at [597, 346] on input "text" at bounding box center [594, 347] width 55 height 16
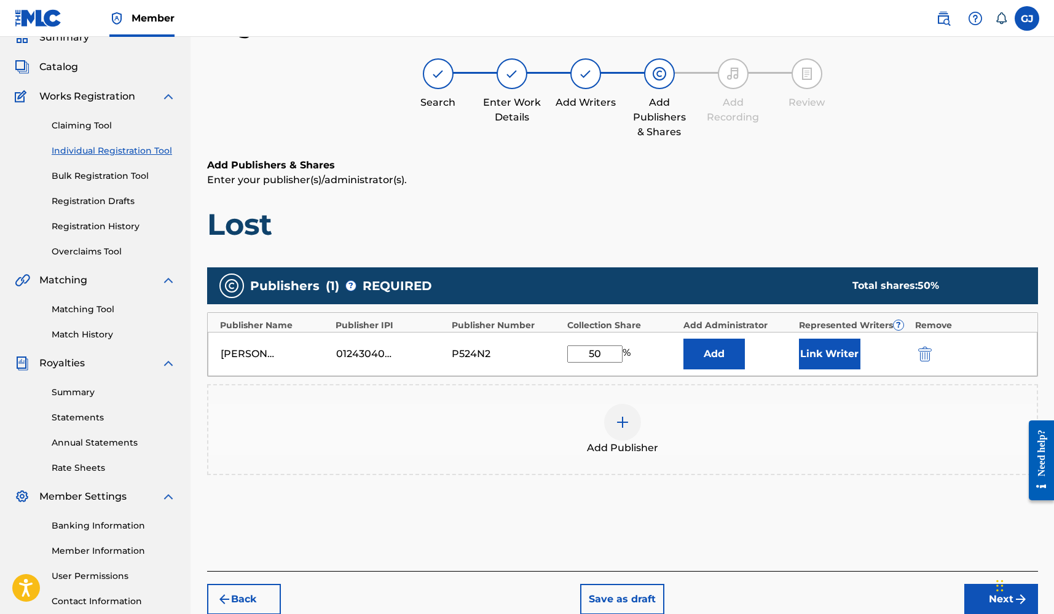
type input "50"
click at [636, 432] on div at bounding box center [622, 422] width 37 height 37
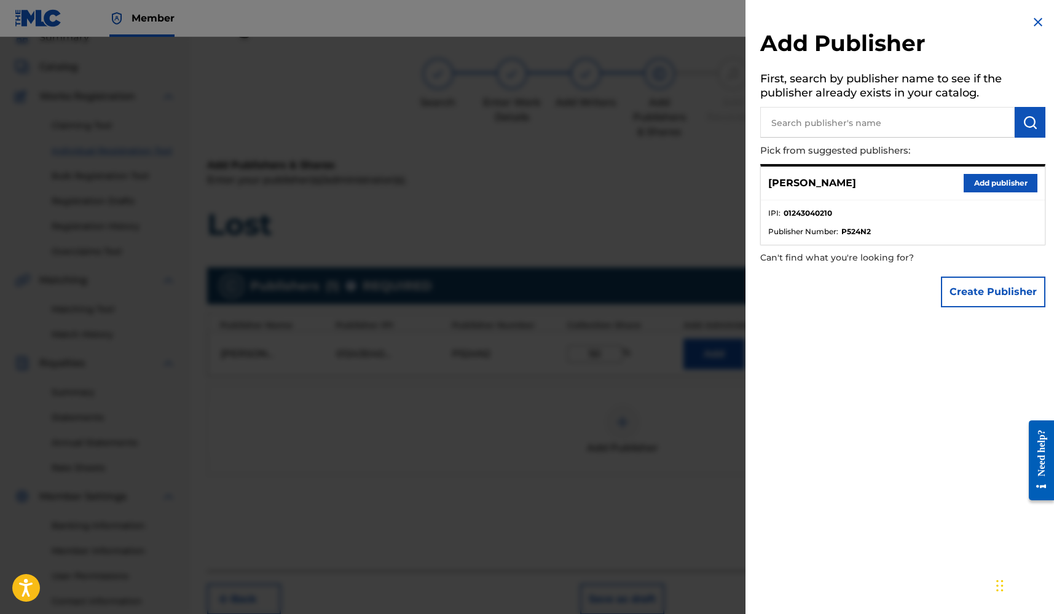
click at [862, 127] on input "text" at bounding box center [887, 122] width 254 height 31
type input "Sincere M Hebditch"
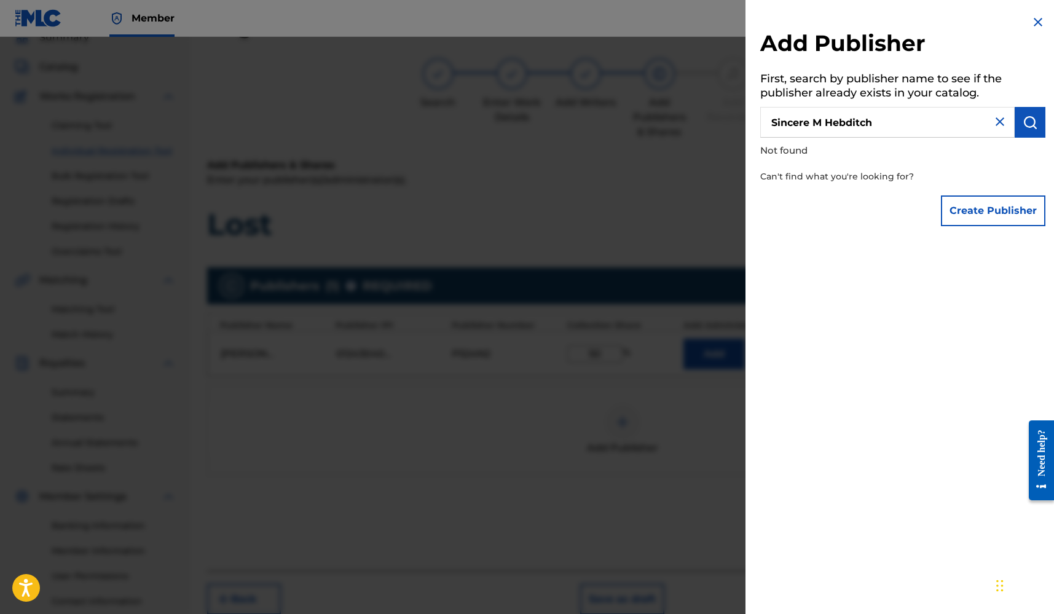
click at [973, 200] on button "Create Publisher" at bounding box center [993, 210] width 104 height 31
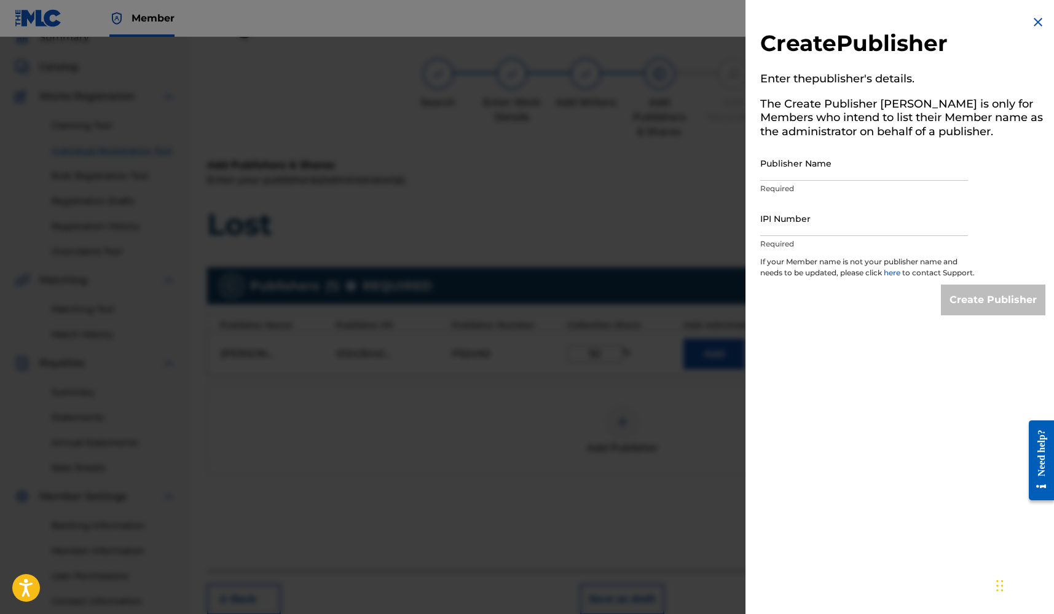
click at [834, 164] on input "Publisher Name" at bounding box center [864, 163] width 208 height 35
click at [1031, 20] on img at bounding box center [1038, 22] width 15 height 15
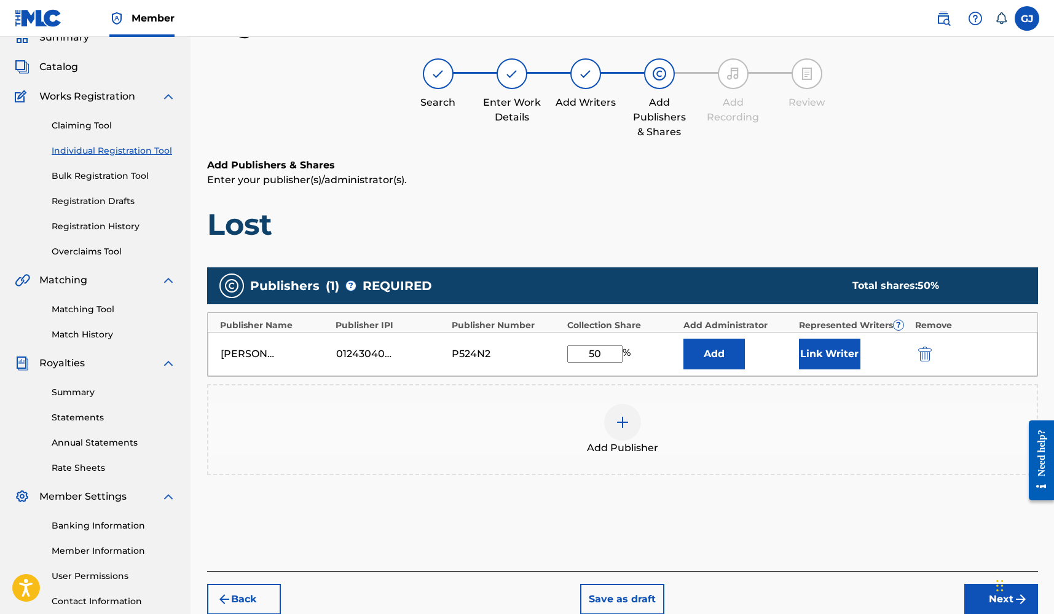
click at [823, 357] on button "Link Writer" at bounding box center [829, 354] width 61 height 31
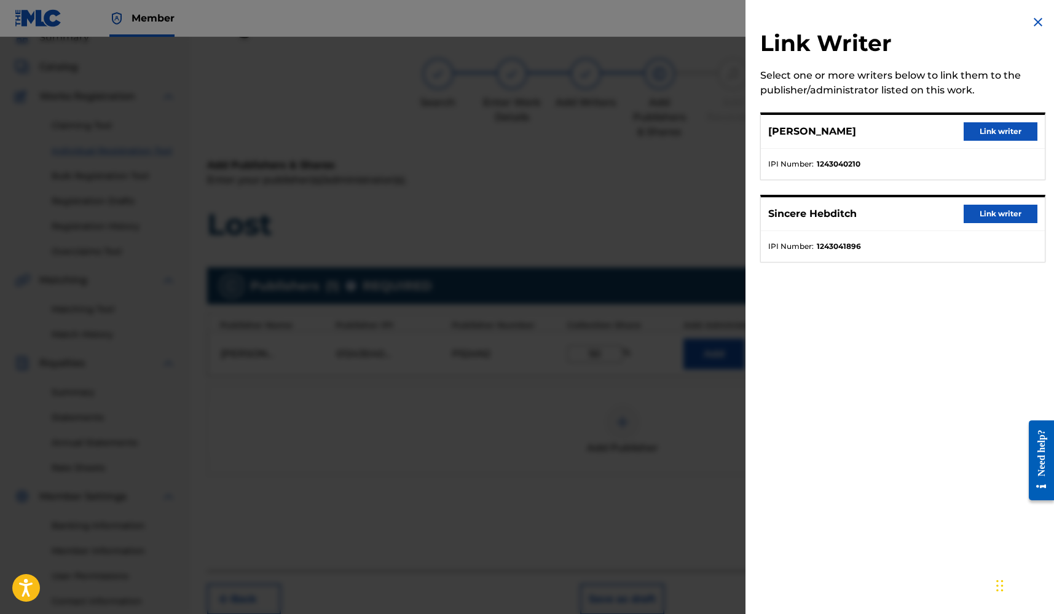
click at [999, 130] on button "Link writer" at bounding box center [1001, 131] width 74 height 18
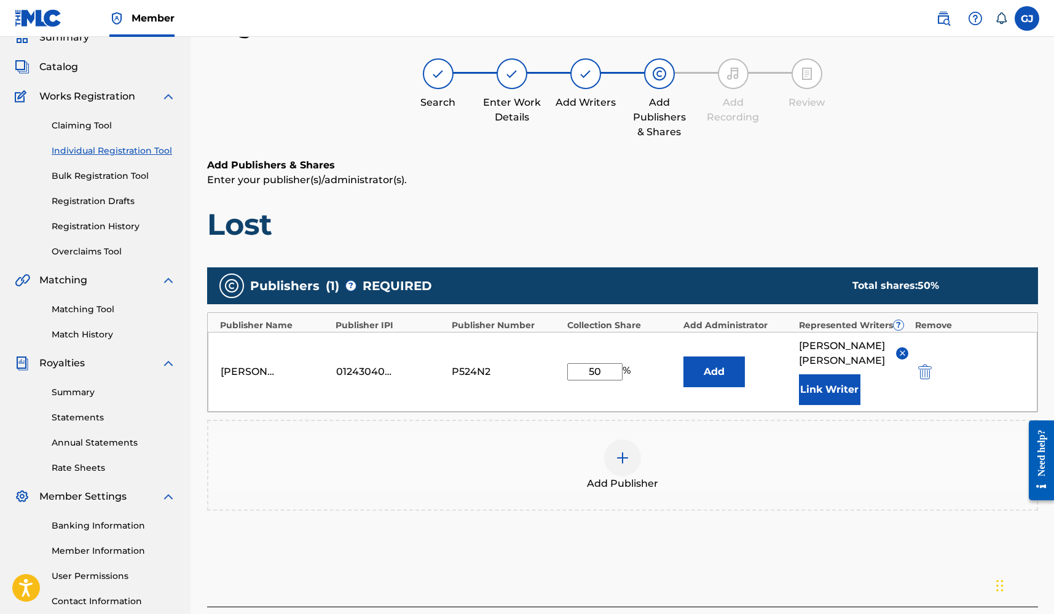
click at [736, 372] on button "Add" at bounding box center [714, 372] width 61 height 31
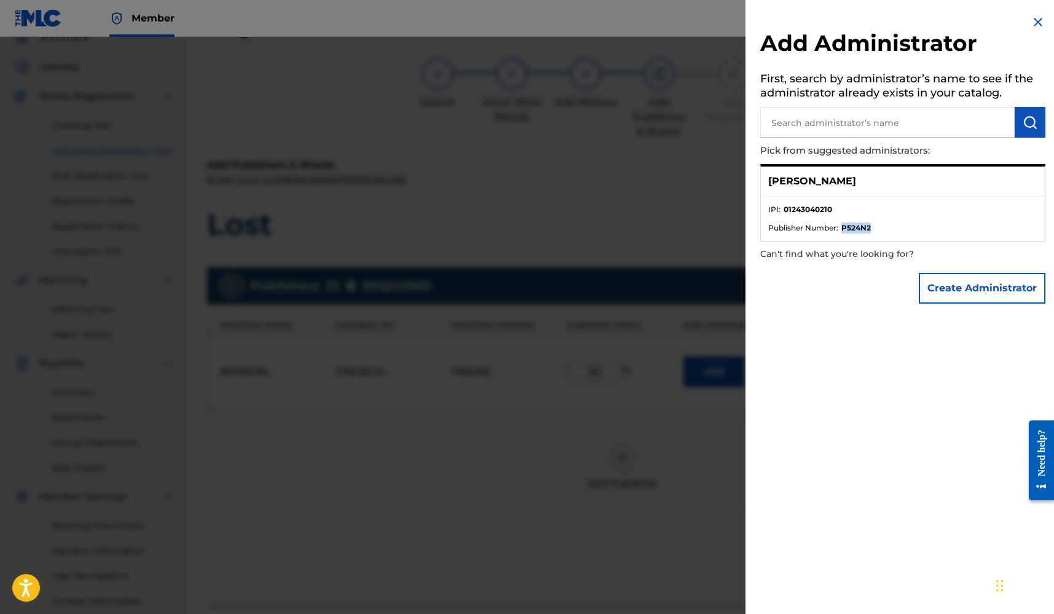
drag, startPoint x: 842, startPoint y: 227, endPoint x: 873, endPoint y: 227, distance: 30.7
click at [873, 227] on li "Publisher Number : P524N2" at bounding box center [902, 228] width 269 height 11
copy strong "P524N2"
click at [618, 224] on div at bounding box center [527, 344] width 1054 height 614
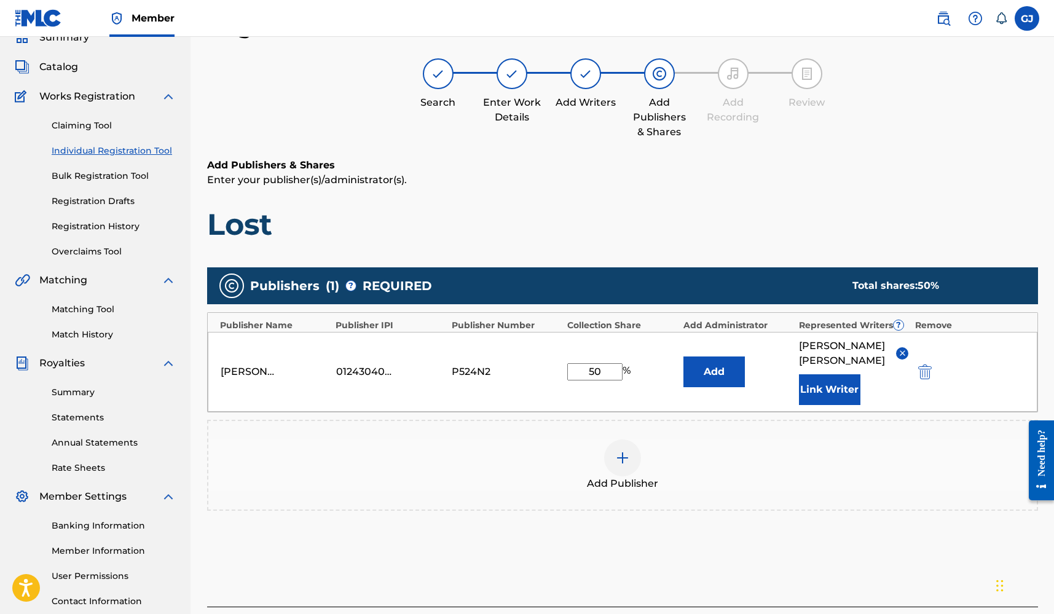
click at [624, 457] on div at bounding box center [622, 457] width 37 height 37
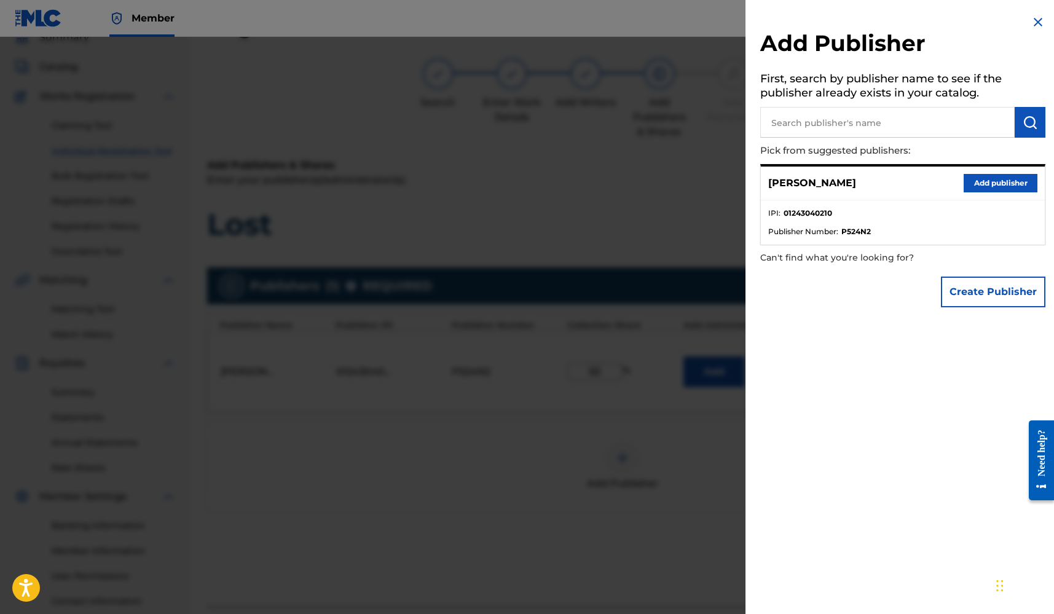
click at [991, 292] on button "Create Publisher" at bounding box center [993, 292] width 104 height 31
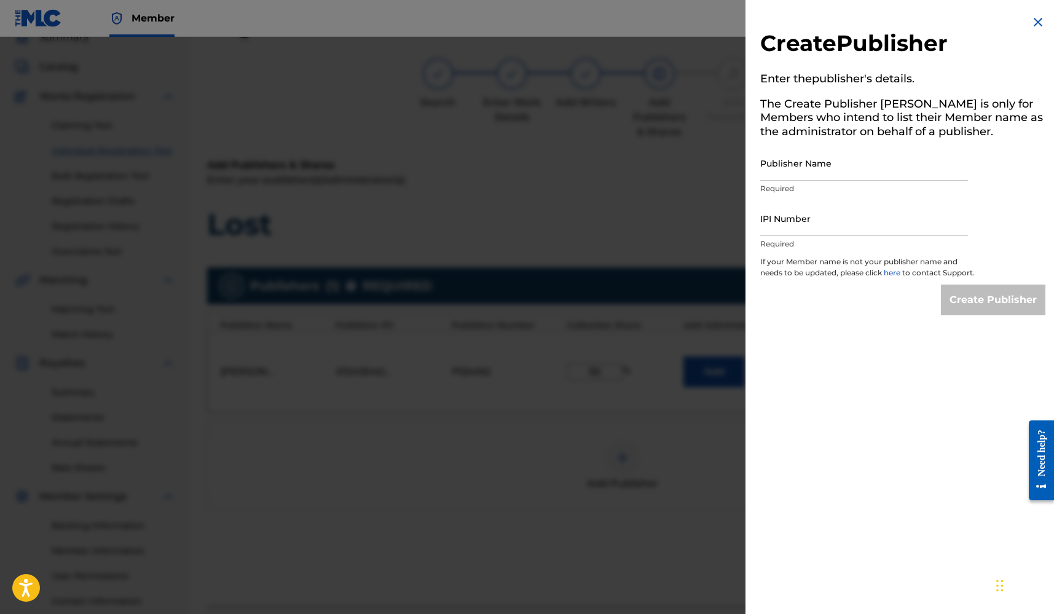
click at [622, 207] on div at bounding box center [527, 344] width 1054 height 614
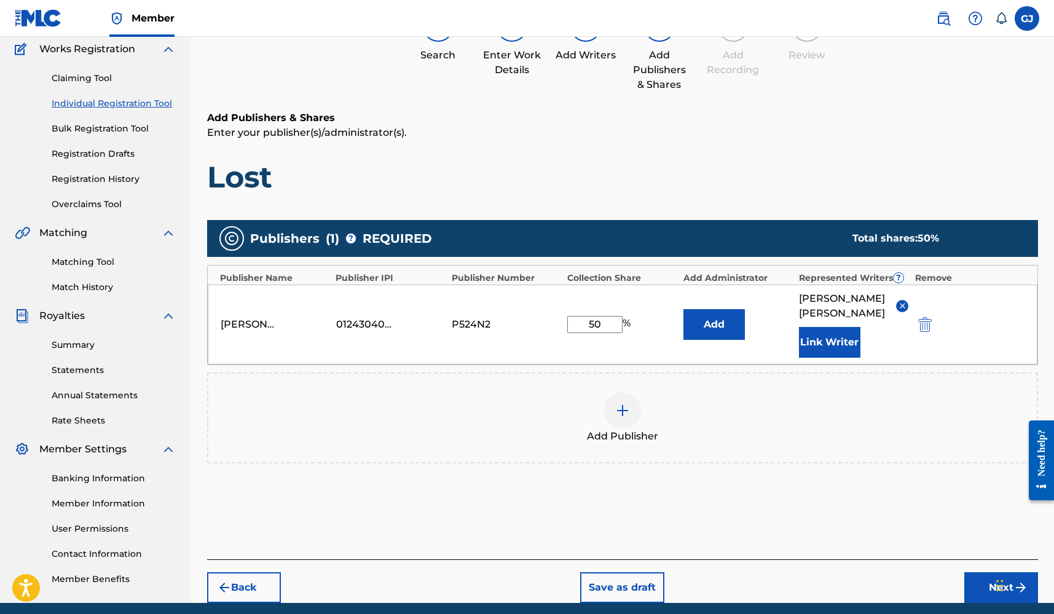
scroll to position [107, 0]
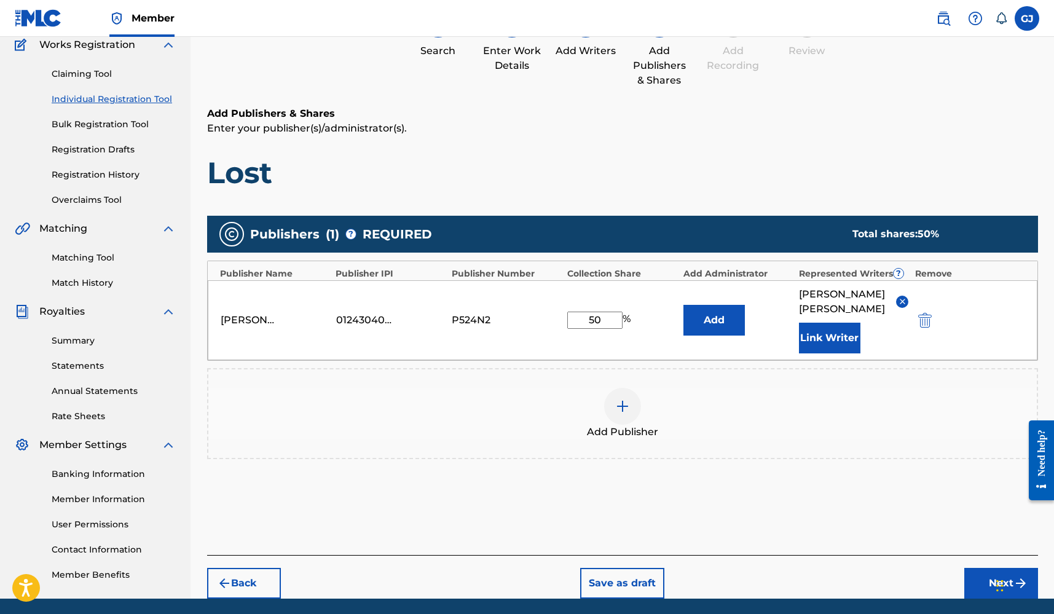
click at [621, 399] on img at bounding box center [622, 406] width 15 height 15
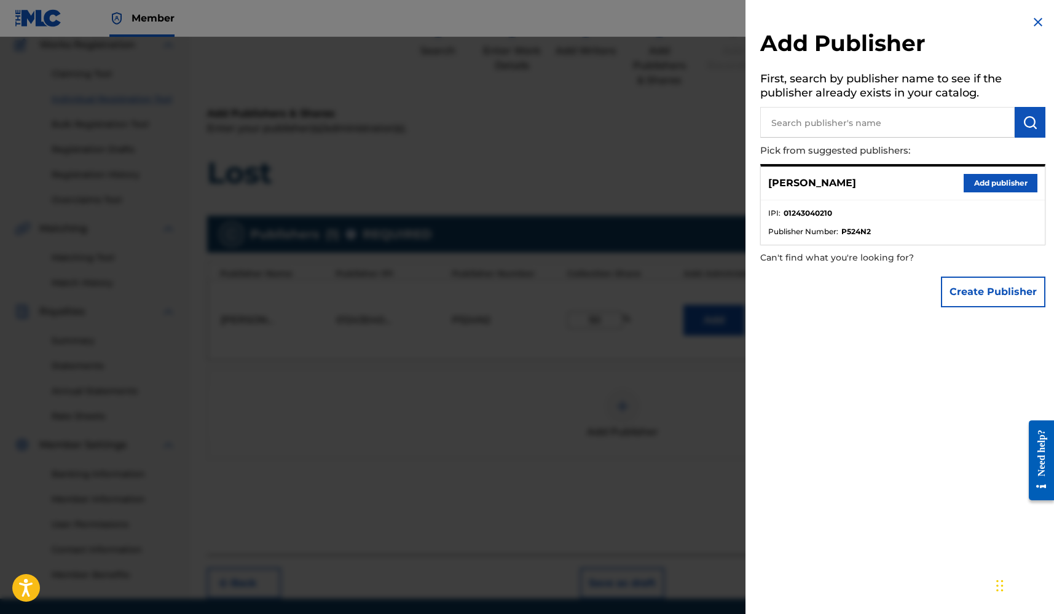
click at [993, 282] on button "Create Publisher" at bounding box center [993, 292] width 104 height 31
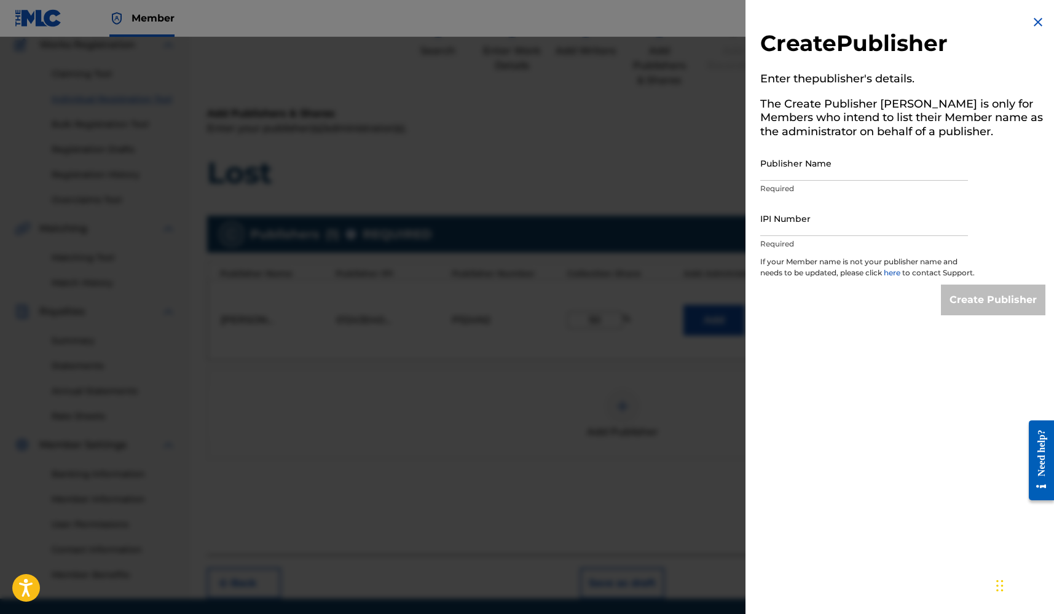
click at [535, 404] on div at bounding box center [527, 344] width 1054 height 614
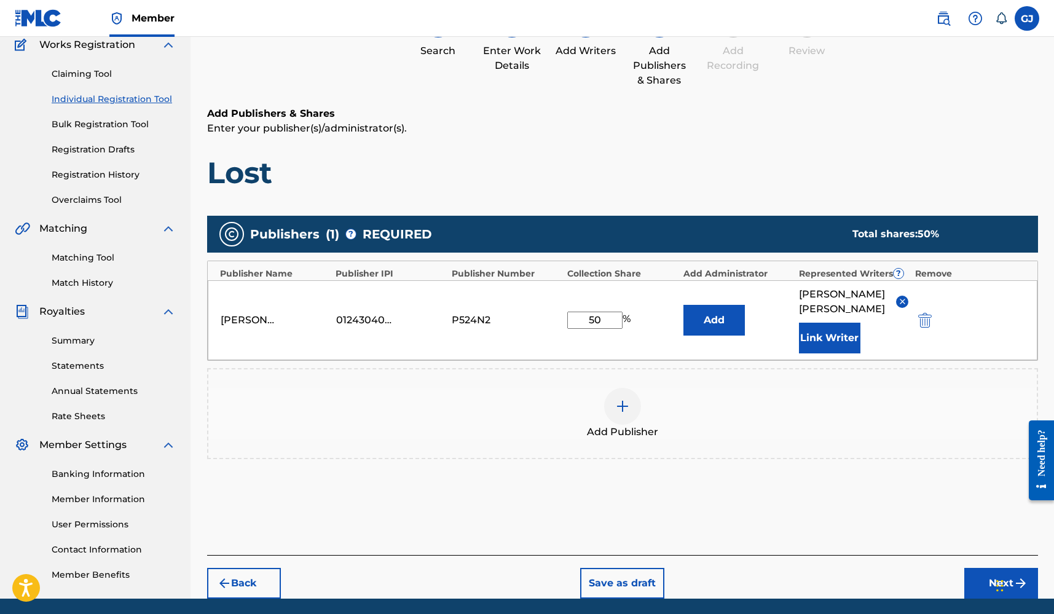
click at [623, 399] on img at bounding box center [622, 406] width 15 height 15
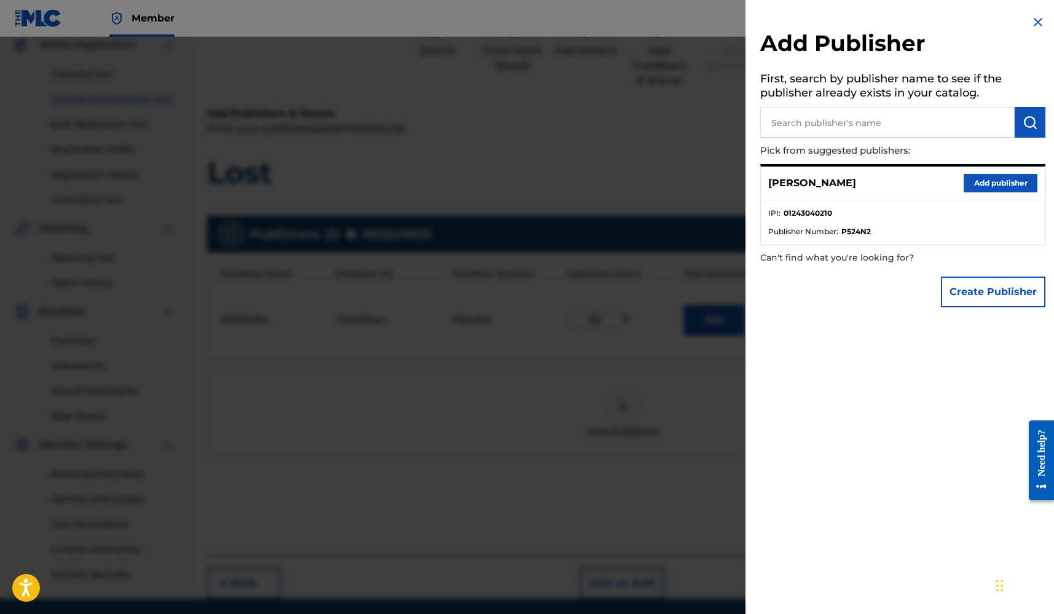
click at [640, 334] on div at bounding box center [527, 344] width 1054 height 614
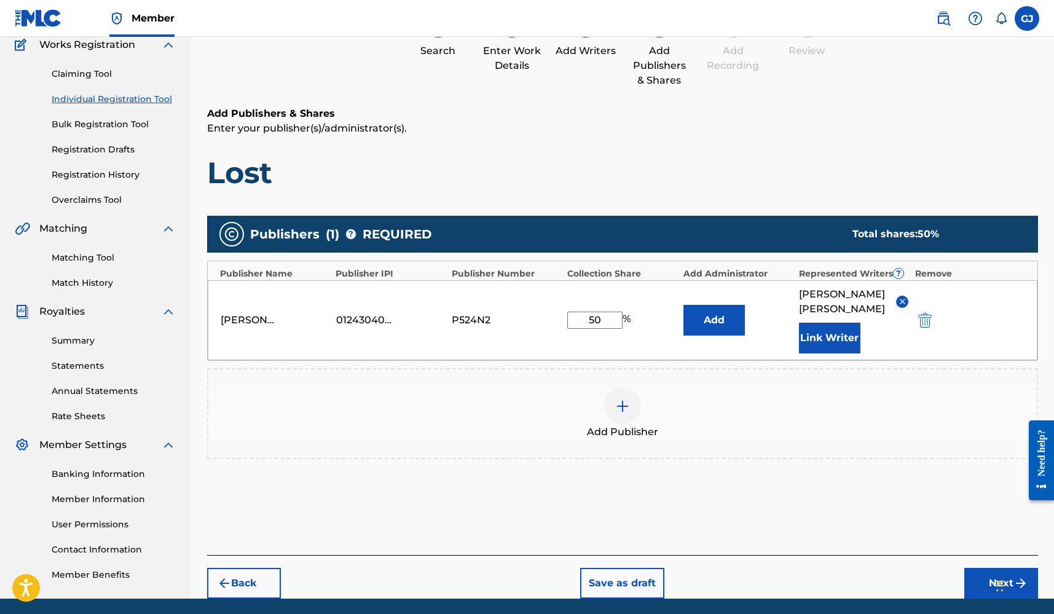
click at [978, 570] on button "Next" at bounding box center [1001, 583] width 74 height 31
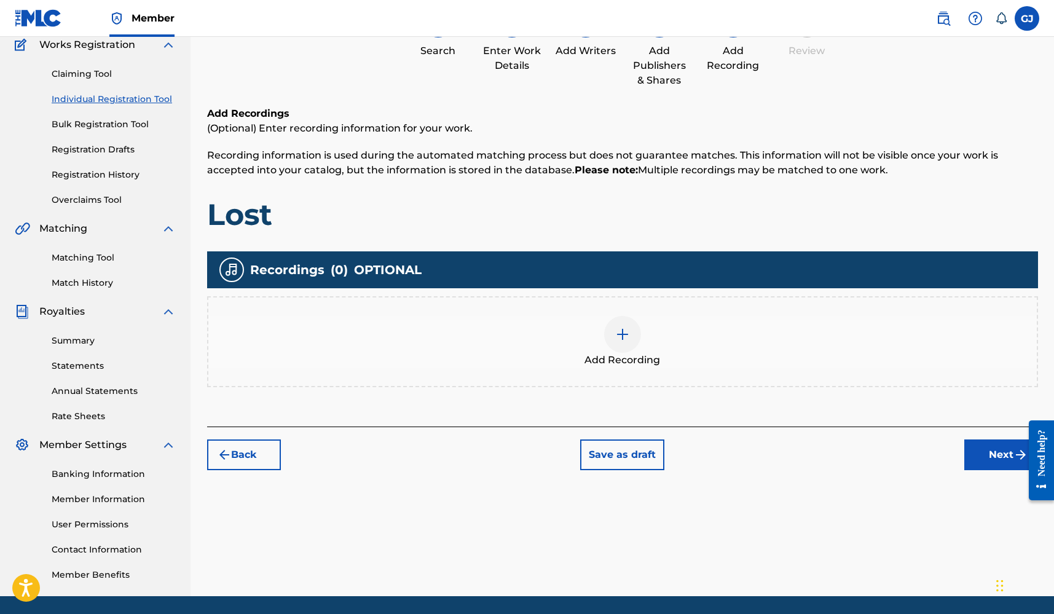
scroll to position [55, 0]
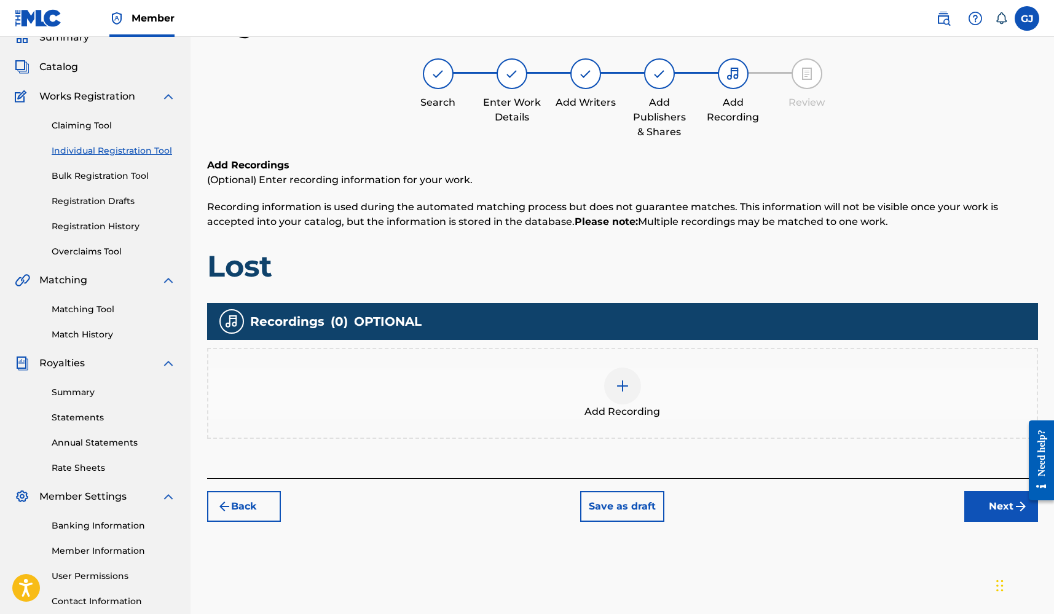
click at [616, 391] on img at bounding box center [622, 386] width 15 height 15
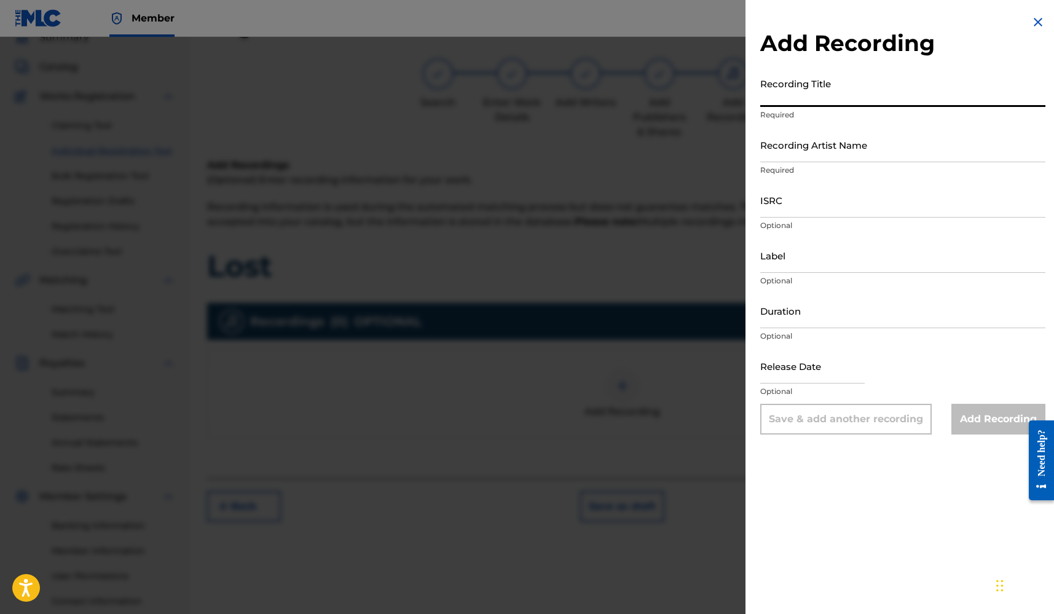
click at [849, 95] on input "Recording Title" at bounding box center [902, 89] width 285 height 35
type input "Lost"
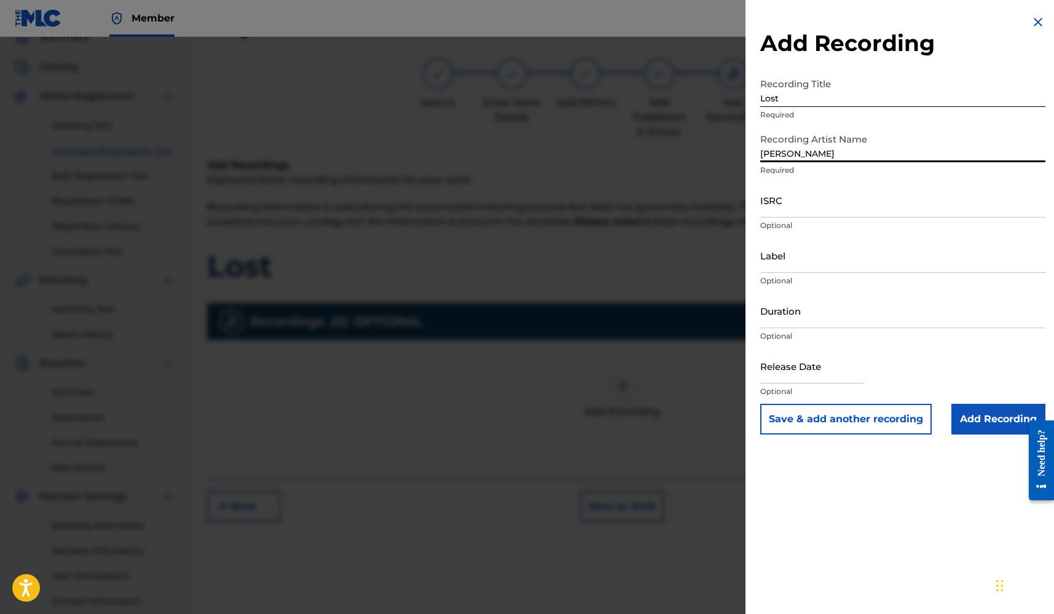
type input "S.Marquis"
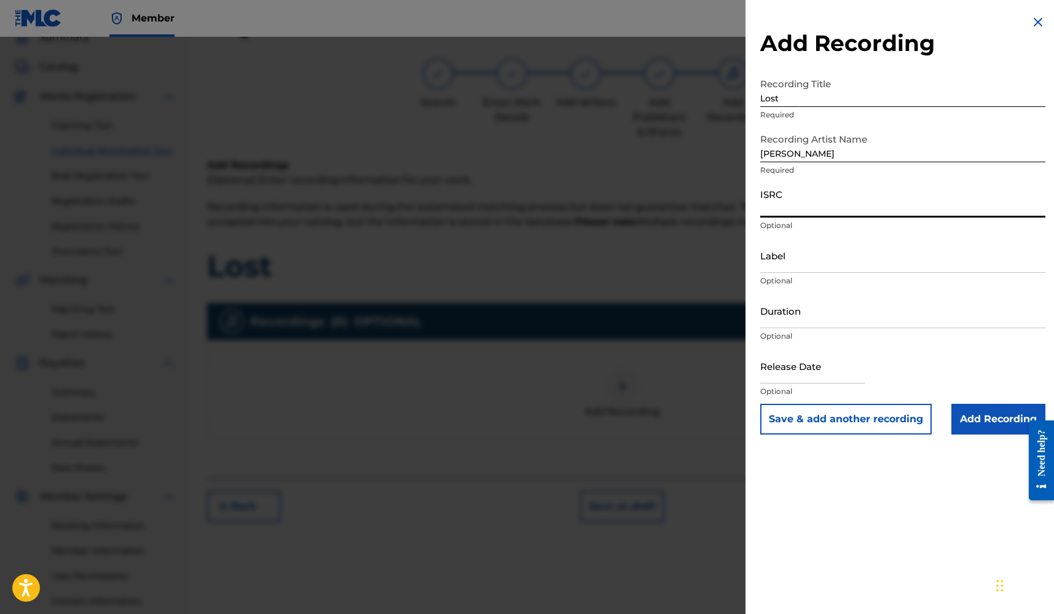
paste input "QZDA42160818"
type input "QZDA42160818"
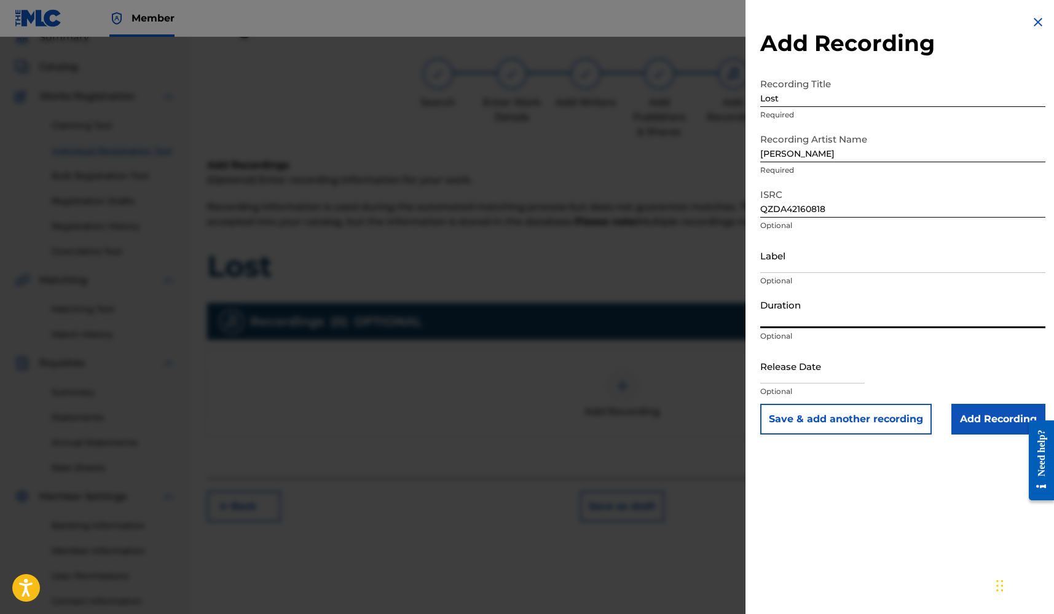
click at [812, 310] on input "Duration" at bounding box center [902, 310] width 285 height 35
type input "3"
type input "03:01"
click at [811, 367] on input "text" at bounding box center [812, 366] width 104 height 35
select select "8"
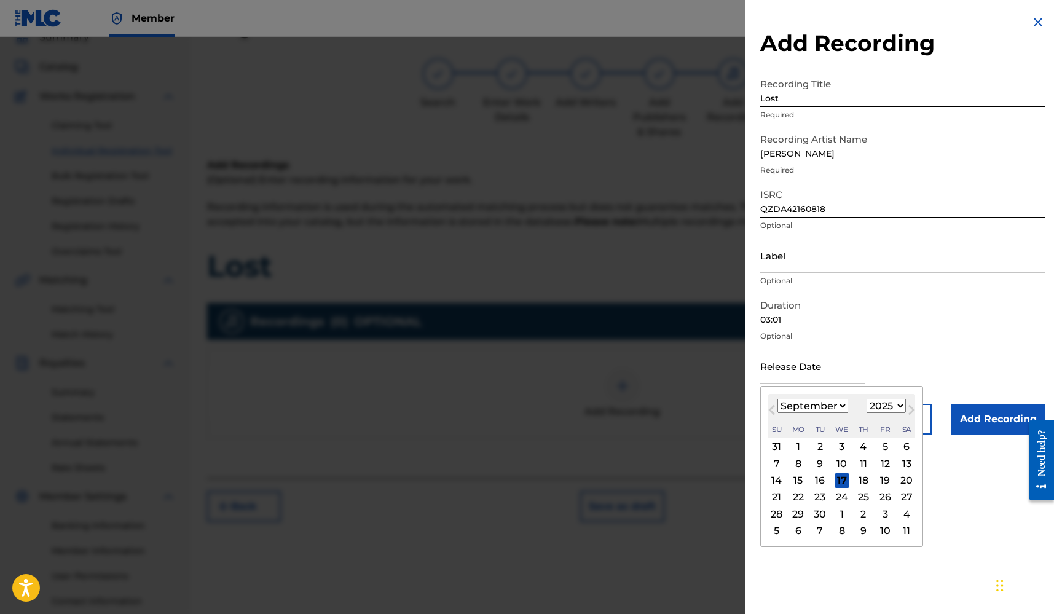
select select "2021"
select select "2"
click at [878, 445] on div "5" at bounding box center [885, 446] width 15 height 15
type input "March 5 2021"
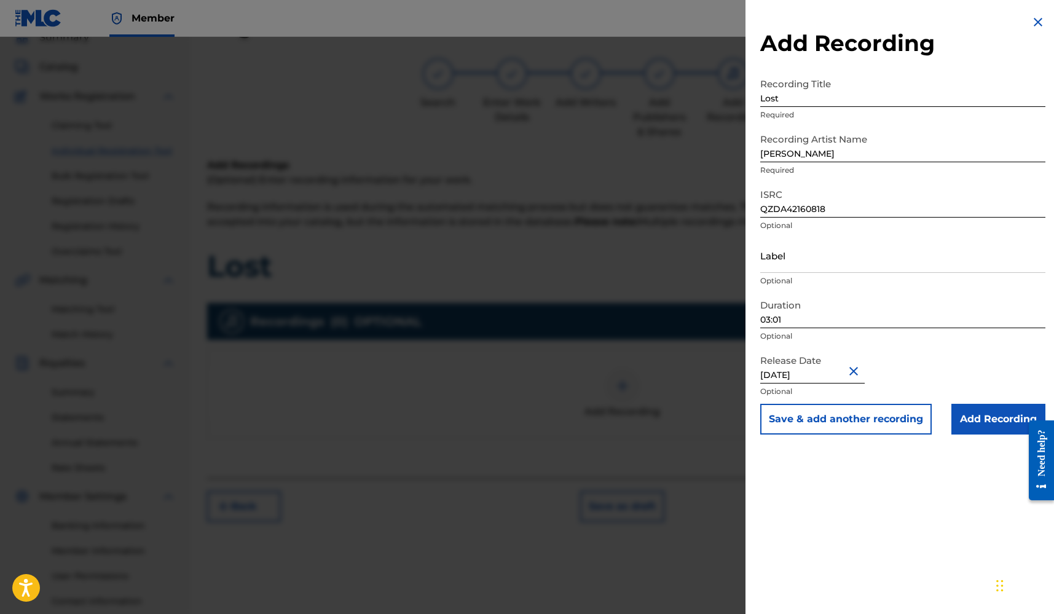
click at [816, 155] on input "S.Marquis" at bounding box center [902, 144] width 285 height 35
type input "S.Marquis, Astro Not Again"
click at [993, 420] on input "Add Recording" at bounding box center [999, 419] width 94 height 31
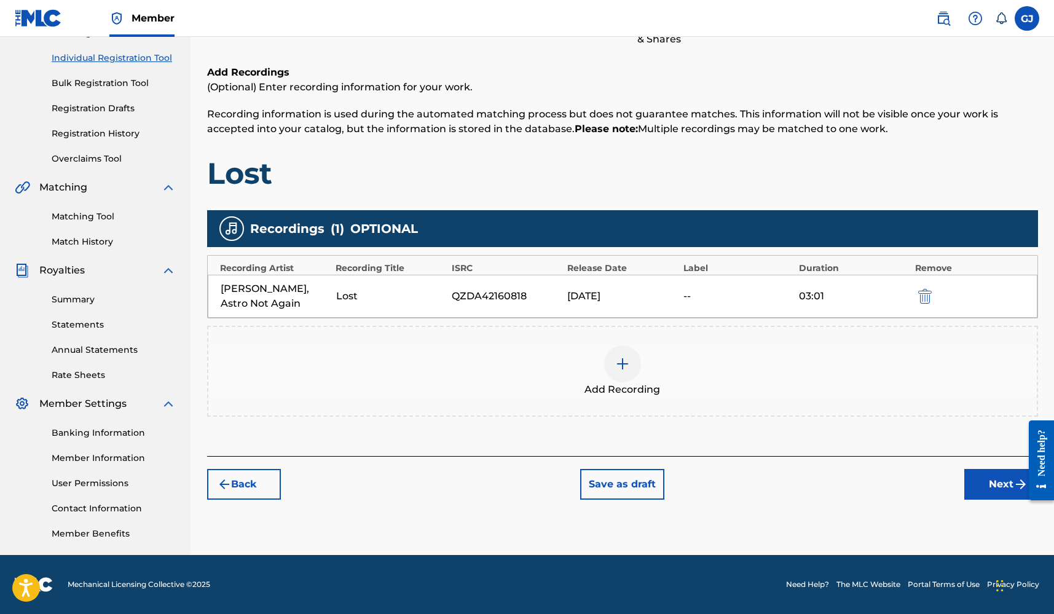
scroll to position [148, 0]
click at [976, 477] on button "Next" at bounding box center [1001, 484] width 74 height 31
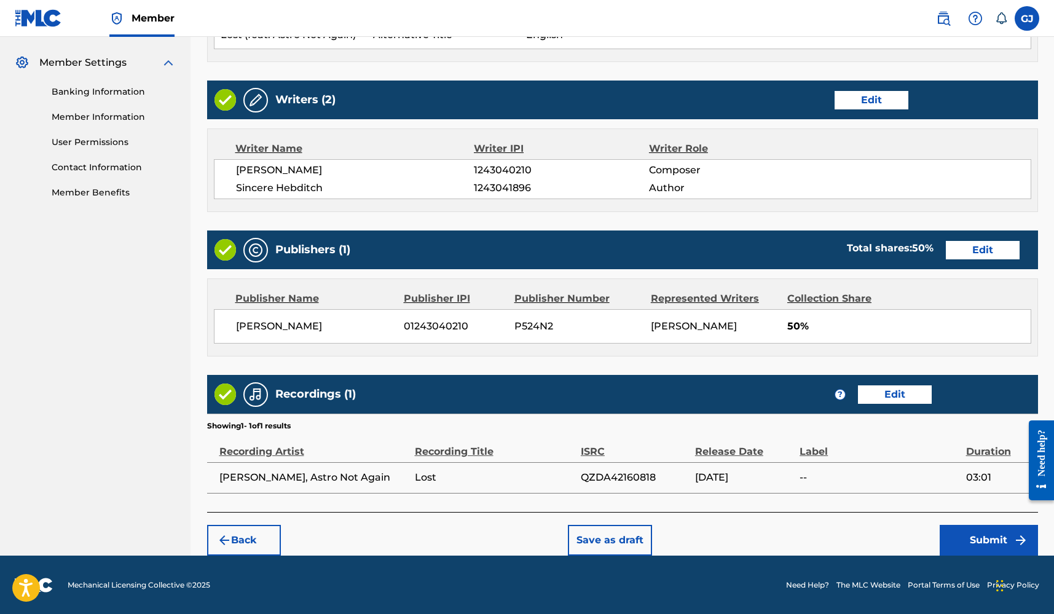
scroll to position [489, 0]
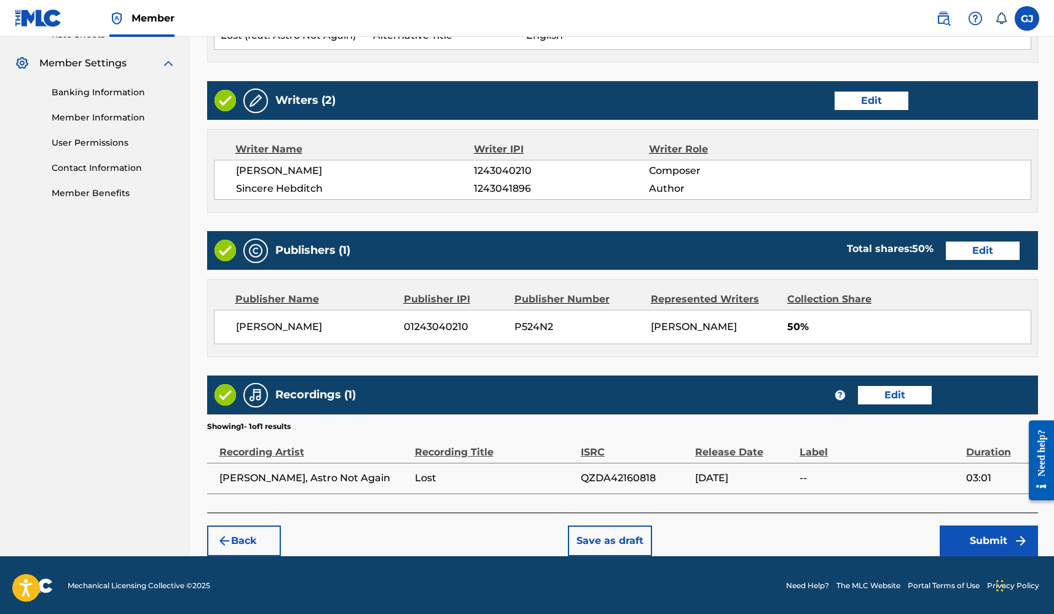
click at [996, 538] on button "Submit" at bounding box center [989, 541] width 98 height 31
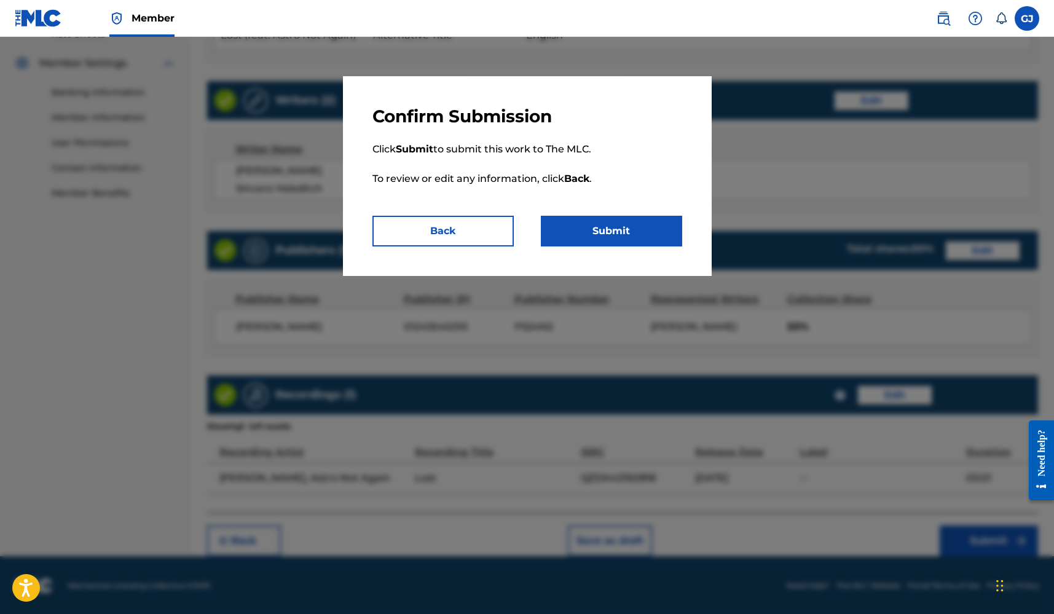
click at [633, 242] on button "Submit" at bounding box center [611, 231] width 141 height 31
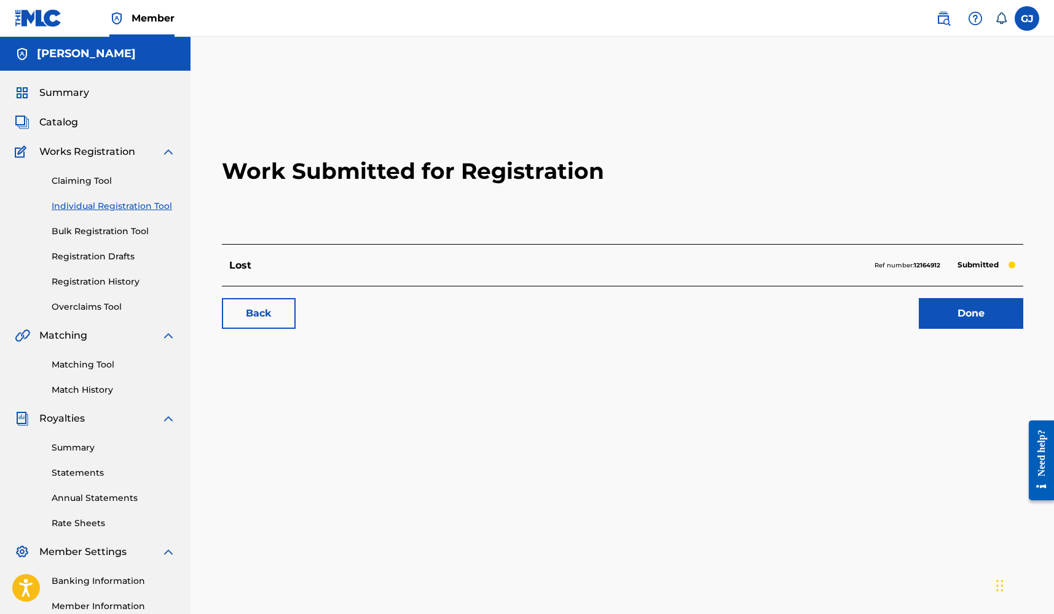
click at [938, 299] on link "Done" at bounding box center [971, 313] width 104 height 31
